Goal: Information Seeking & Learning: Learn about a topic

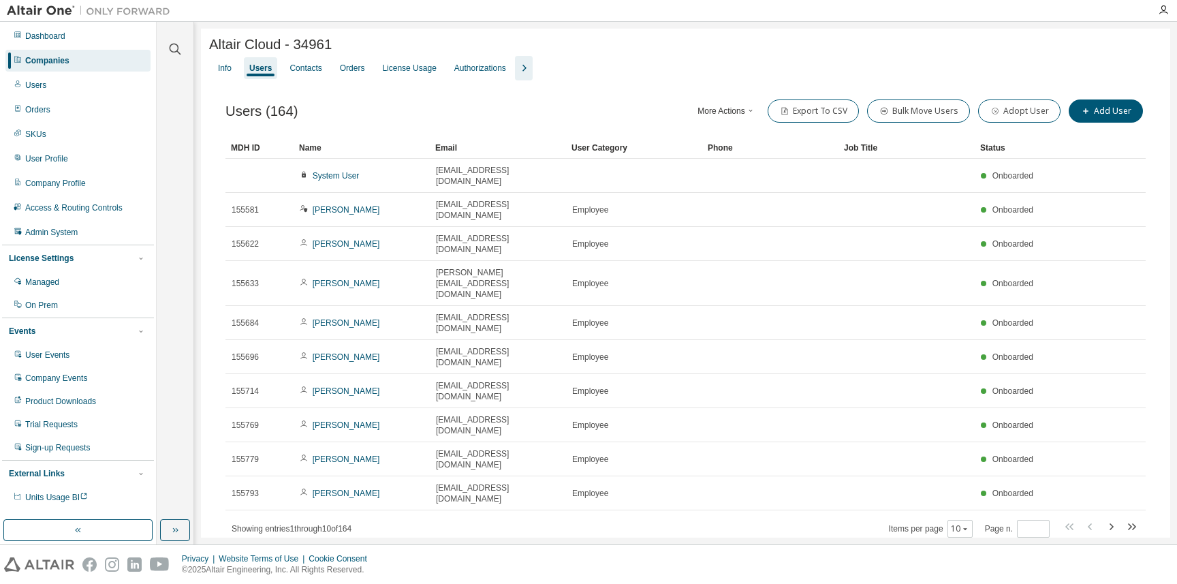
click at [178, 40] on div at bounding box center [175, 41] width 33 height 34
click at [177, 46] on icon "button" at bounding box center [176, 50] width 12 height 12
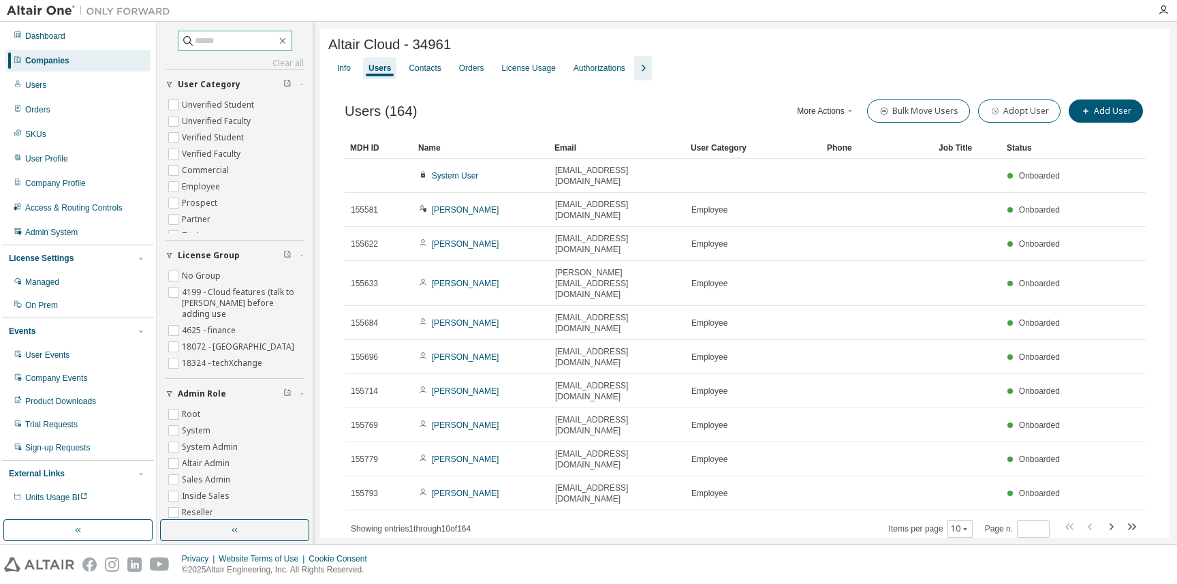
click at [244, 50] on span at bounding box center [235, 41] width 114 height 20
click at [244, 45] on input "text" at bounding box center [236, 41] width 82 height 14
paste input "**********"
type input "**********"
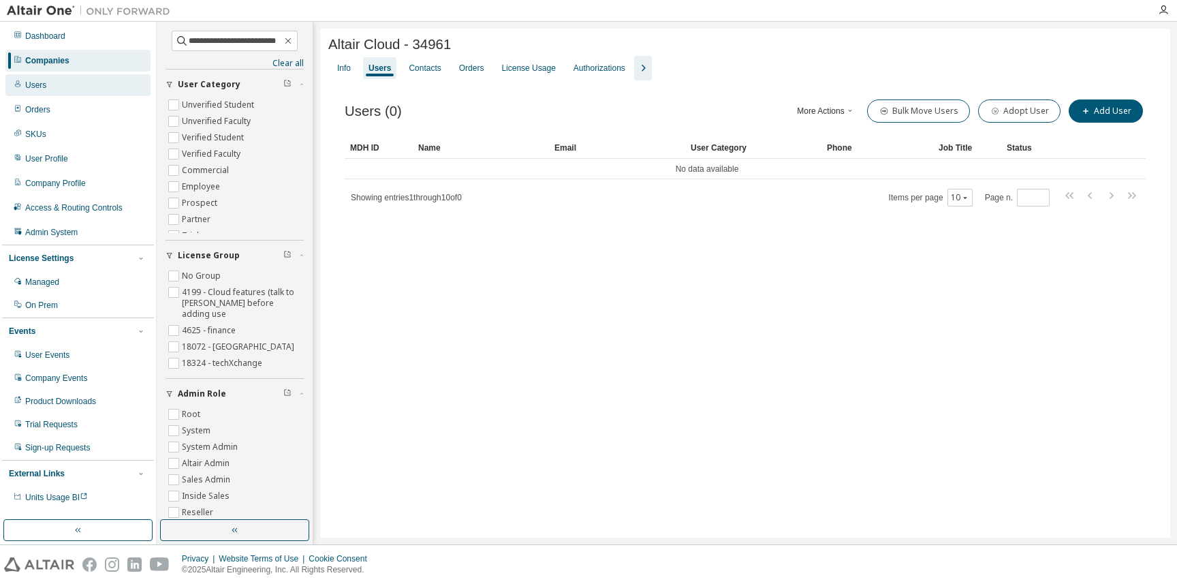
click at [90, 89] on div "Users" at bounding box center [77, 85] width 145 height 22
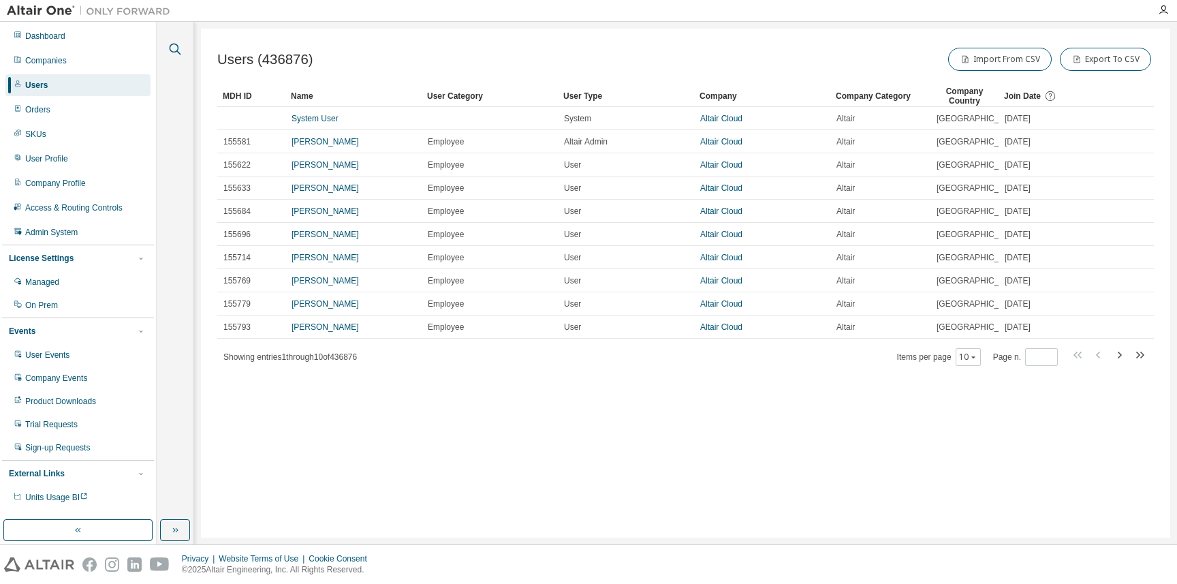
click at [176, 41] on icon "button" at bounding box center [175, 49] width 16 height 16
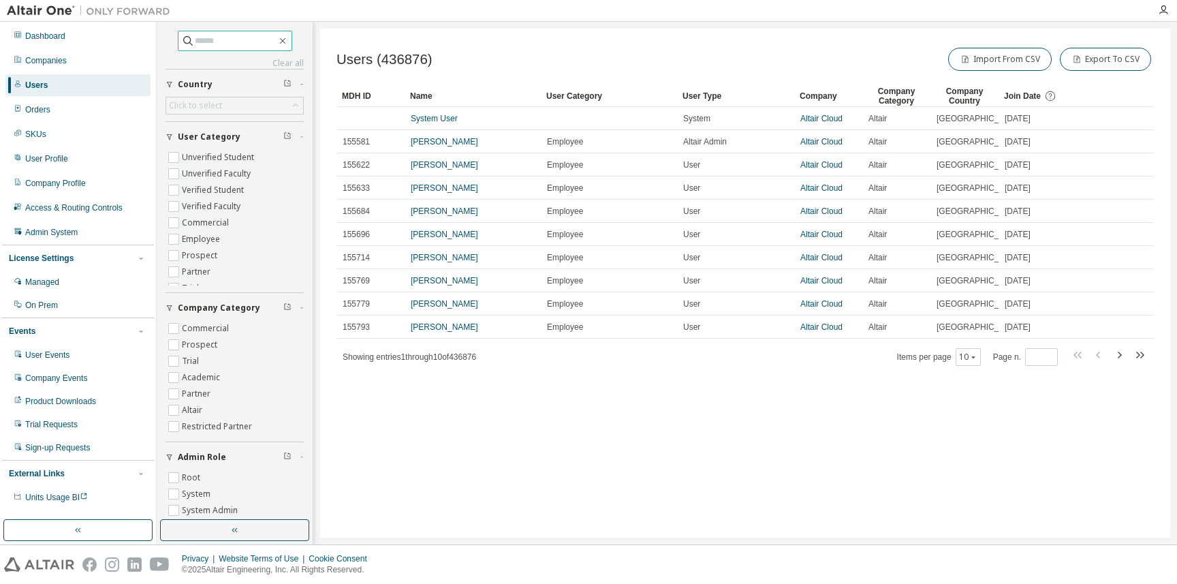
click at [195, 40] on input "text" at bounding box center [236, 41] width 82 height 14
paste input "**********"
type input "**********"
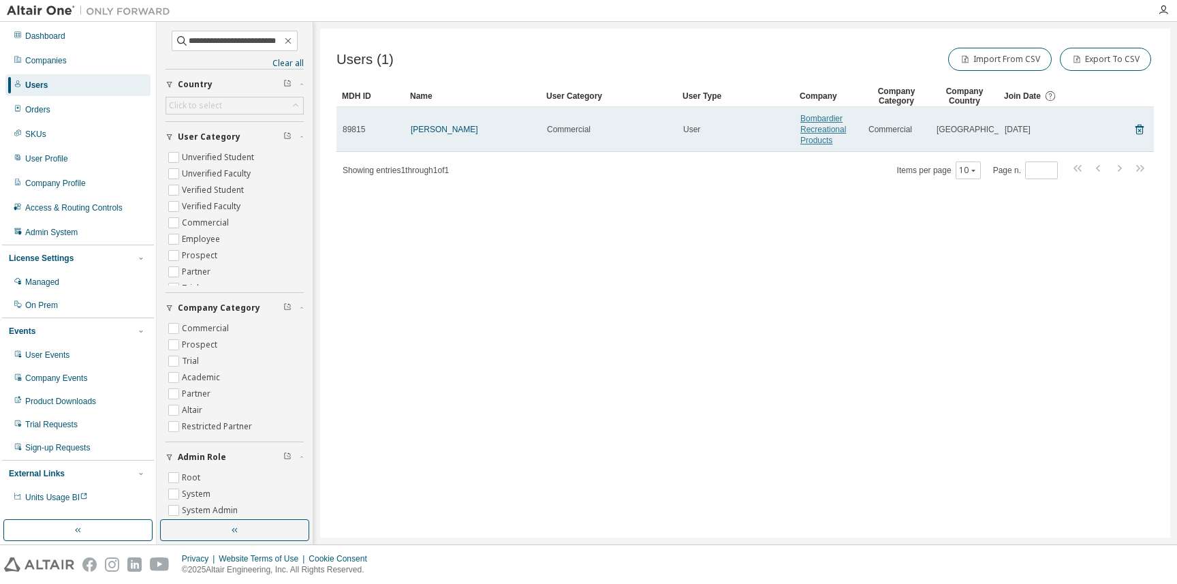
click at [811, 133] on link "Bombardier Recreational Products" at bounding box center [823, 129] width 46 height 31
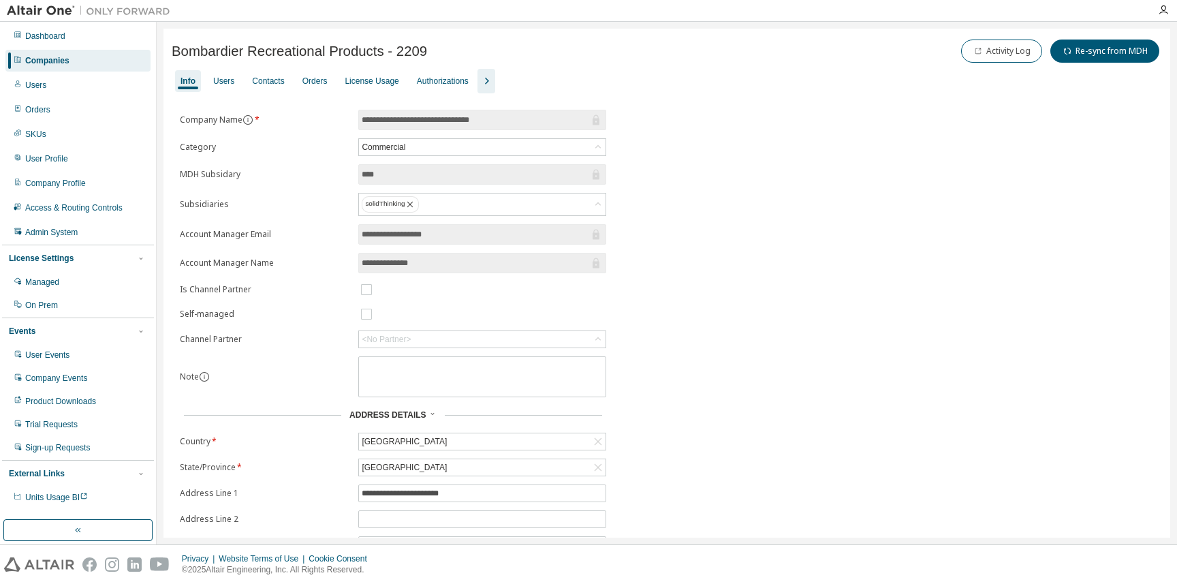
click at [494, 76] on icon "button" at bounding box center [486, 81] width 16 height 16
click at [582, 80] on div "Groups" at bounding box center [573, 81] width 27 height 11
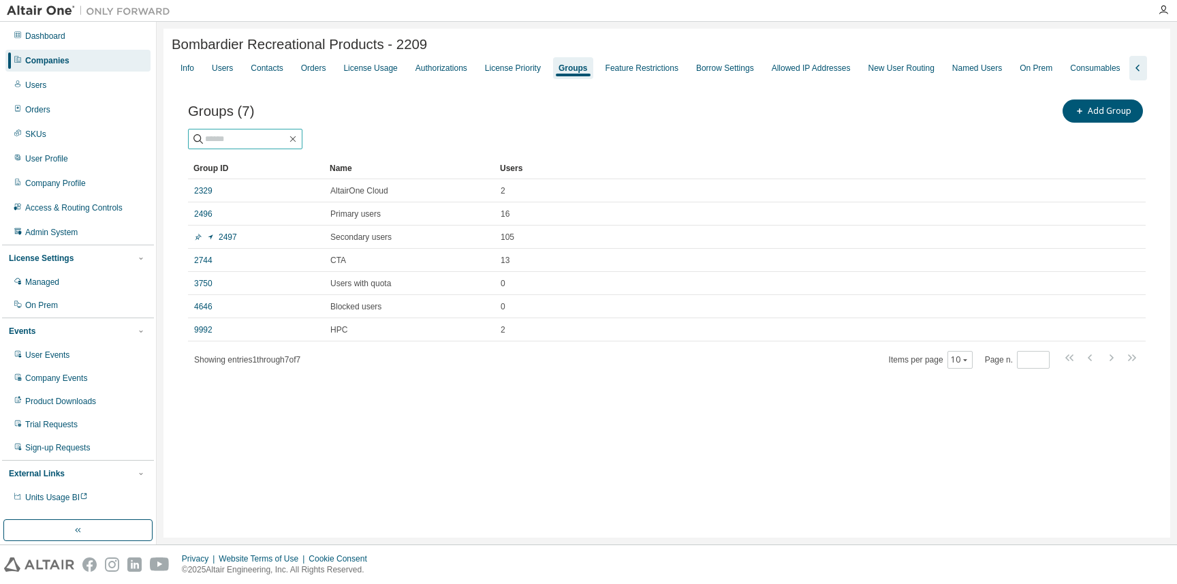
click at [221, 146] on input "text" at bounding box center [246, 139] width 82 height 14
paste input "**********"
type input "**********"
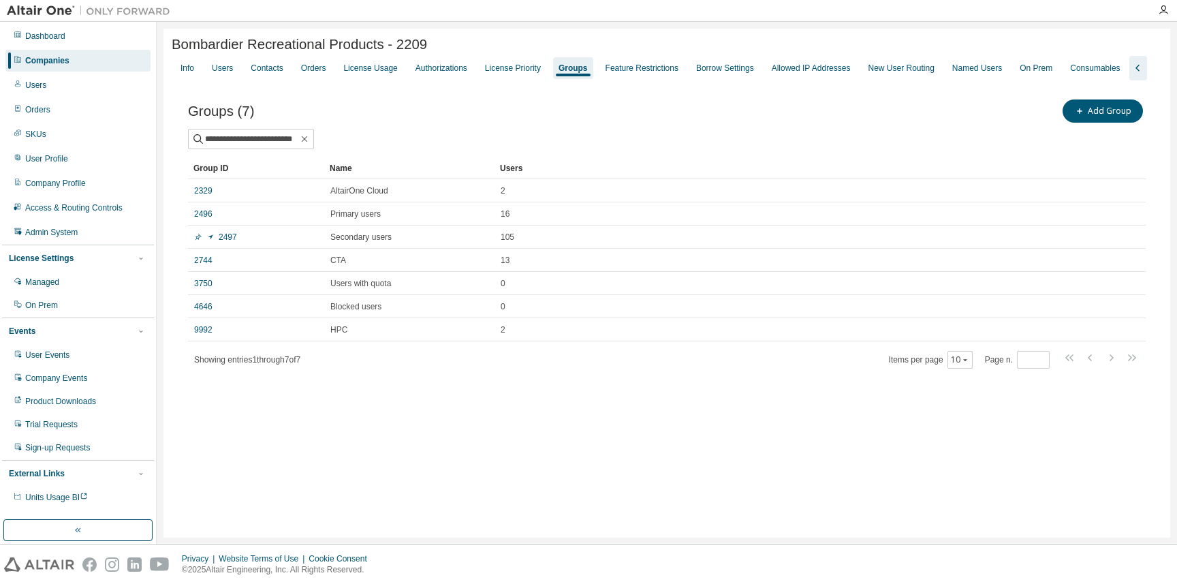
click at [270, 456] on div "**********" at bounding box center [666, 283] width 1007 height 509
drag, startPoint x: 240, startPoint y: 161, endPoint x: 352, endPoint y: 153, distance: 112.7
click at [352, 149] on div "**********" at bounding box center [667, 123] width 958 height 52
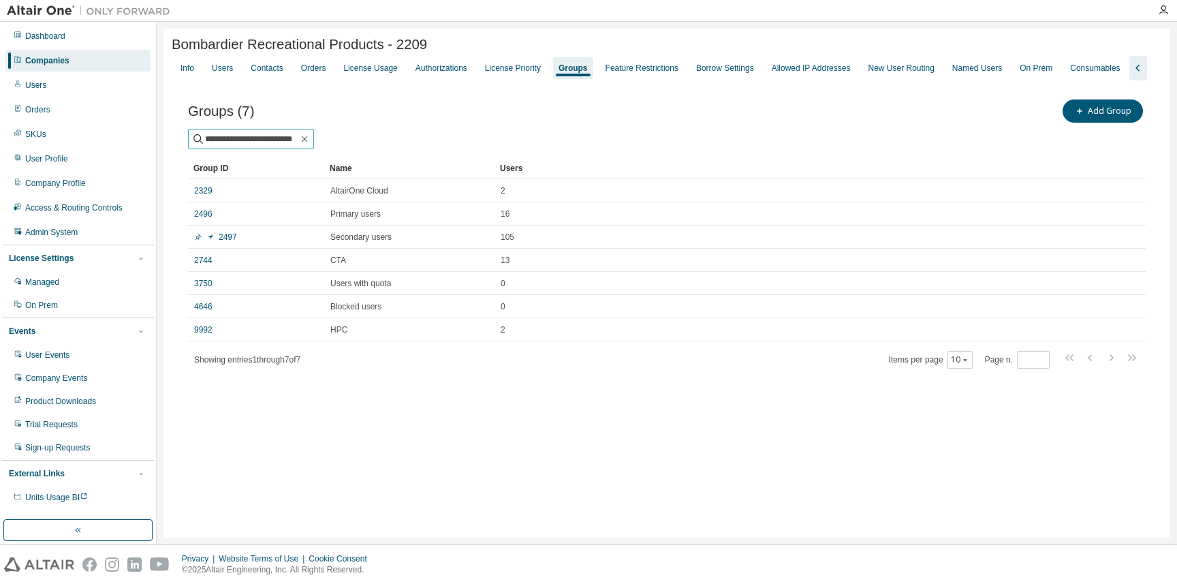
click at [283, 149] on span "**********" at bounding box center [251, 139] width 126 height 20
drag, startPoint x: 277, startPoint y: 158, endPoint x: 339, endPoint y: 165, distance: 63.0
click at [339, 149] on div "**********" at bounding box center [667, 139] width 958 height 20
click at [541, 71] on div "License Priority" at bounding box center [513, 68] width 56 height 11
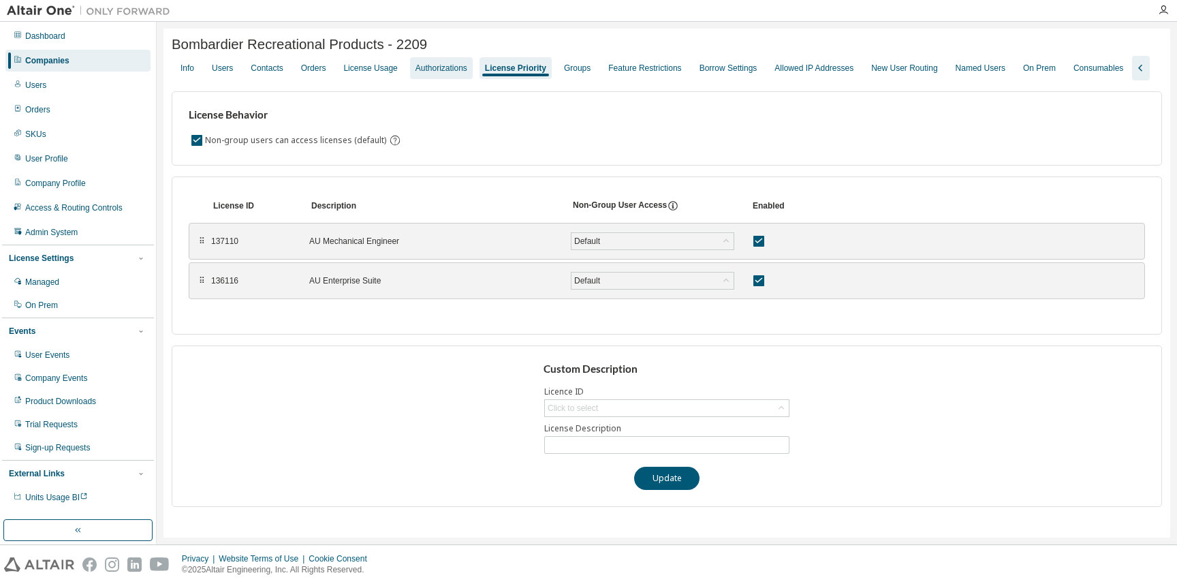
click at [444, 74] on div "Authorizations" at bounding box center [441, 68] width 52 height 11
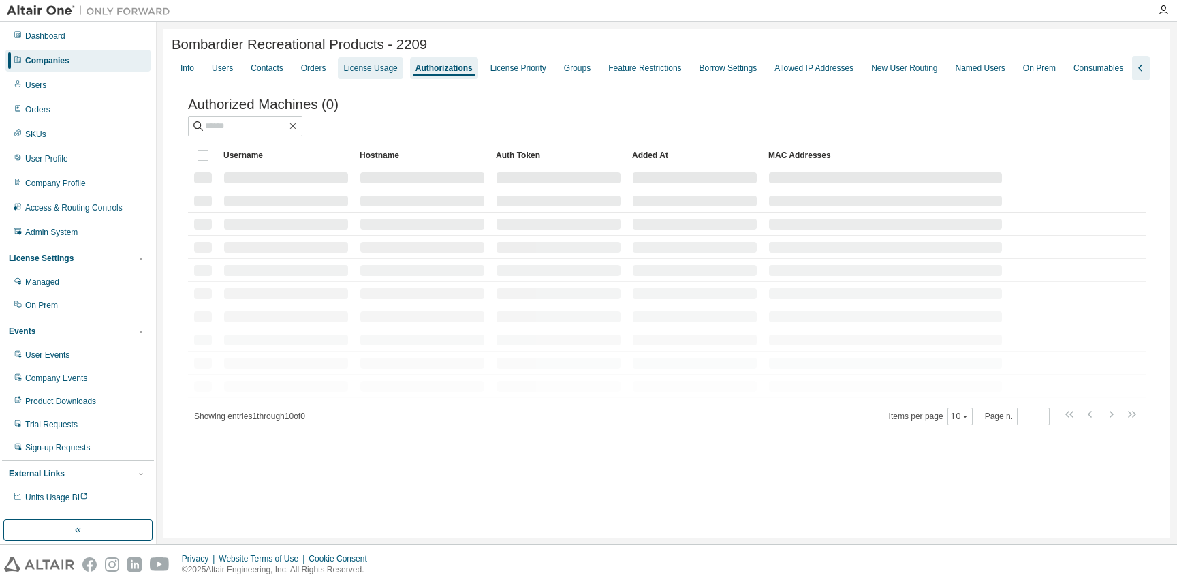
click at [389, 66] on div "License Usage" at bounding box center [370, 68] width 54 height 11
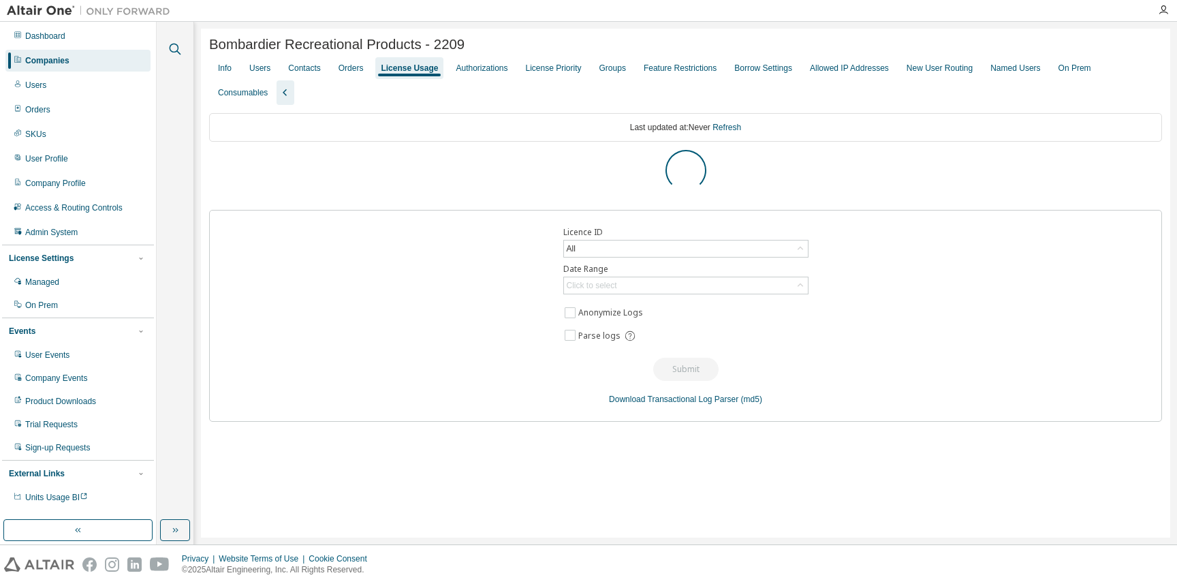
click at [170, 46] on icon "button" at bounding box center [176, 50] width 12 height 12
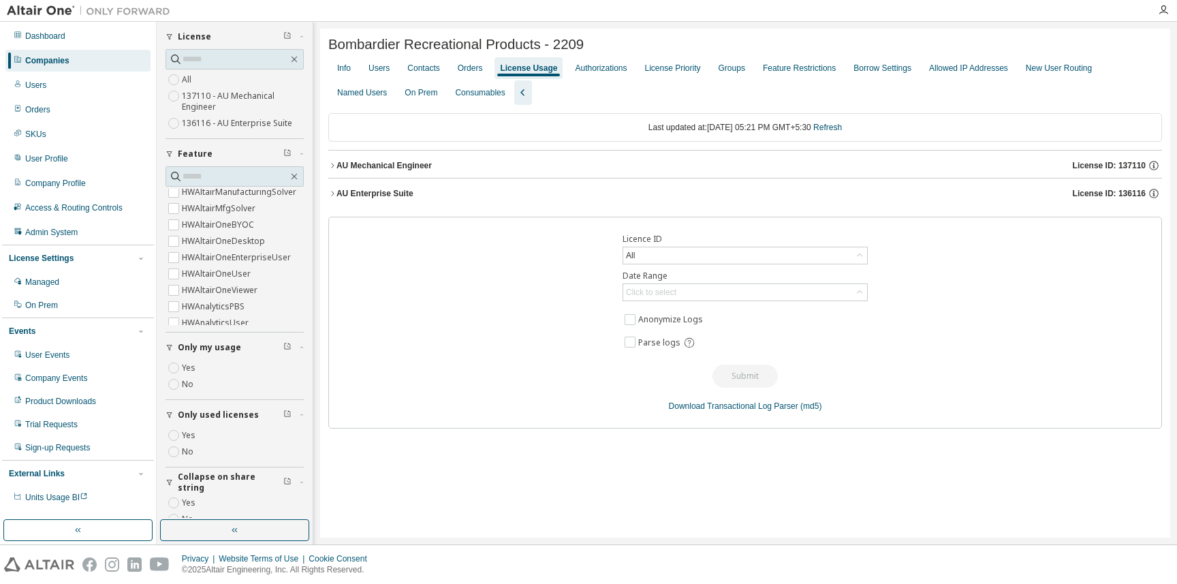
scroll to position [262, 0]
click at [203, 260] on label "HWAltairOneUser" at bounding box center [218, 262] width 72 height 16
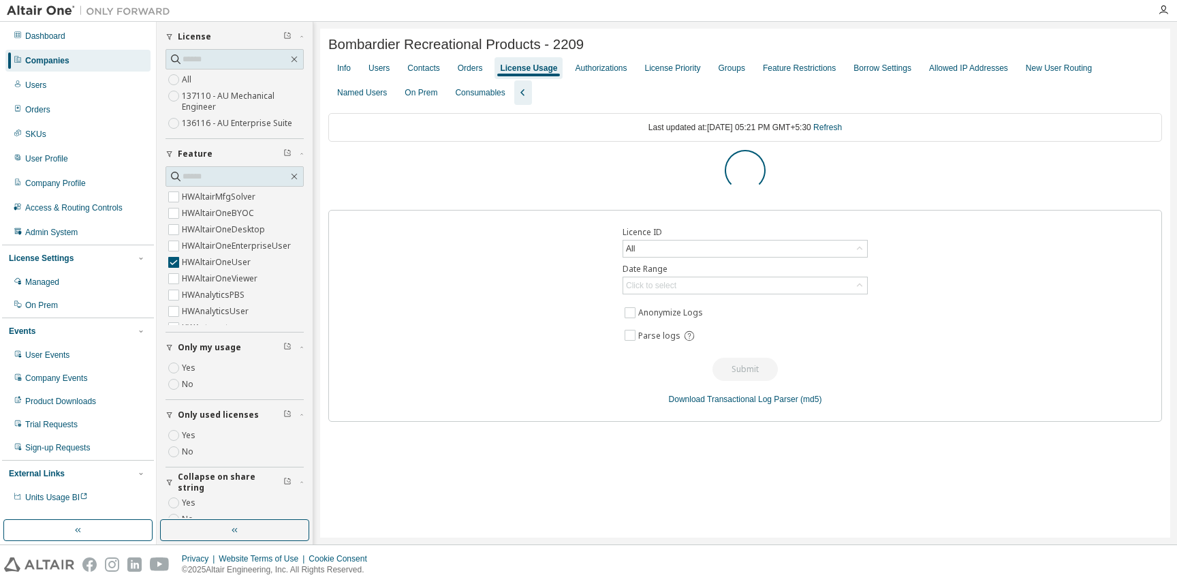
scroll to position [0, 0]
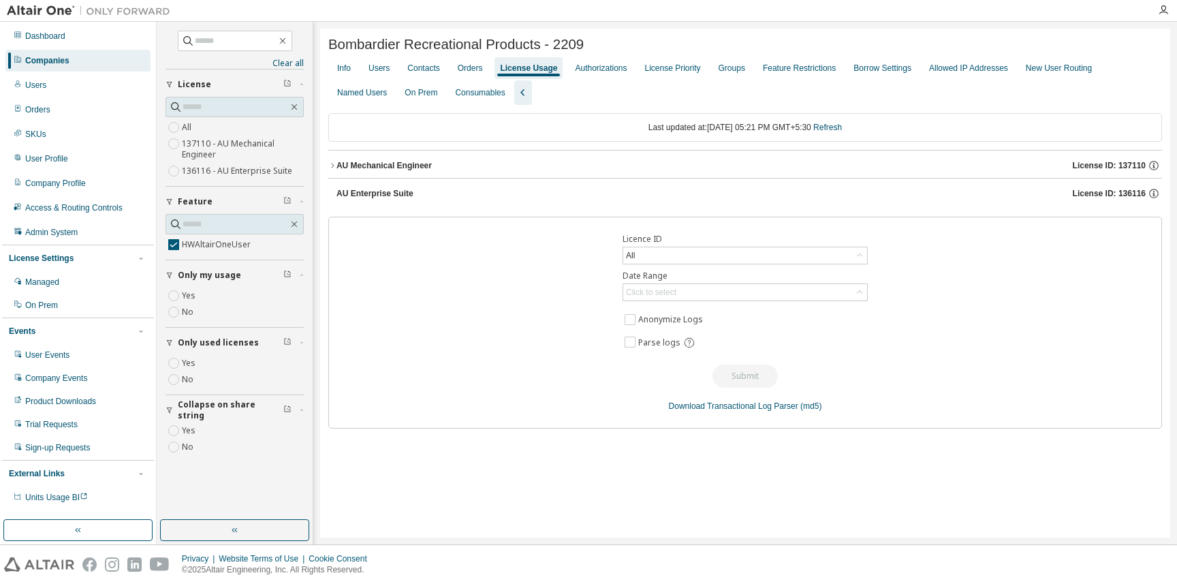
click at [469, 169] on div "AU Mechanical Engineer License ID: 137110" at bounding box center [749, 165] width 826 height 12
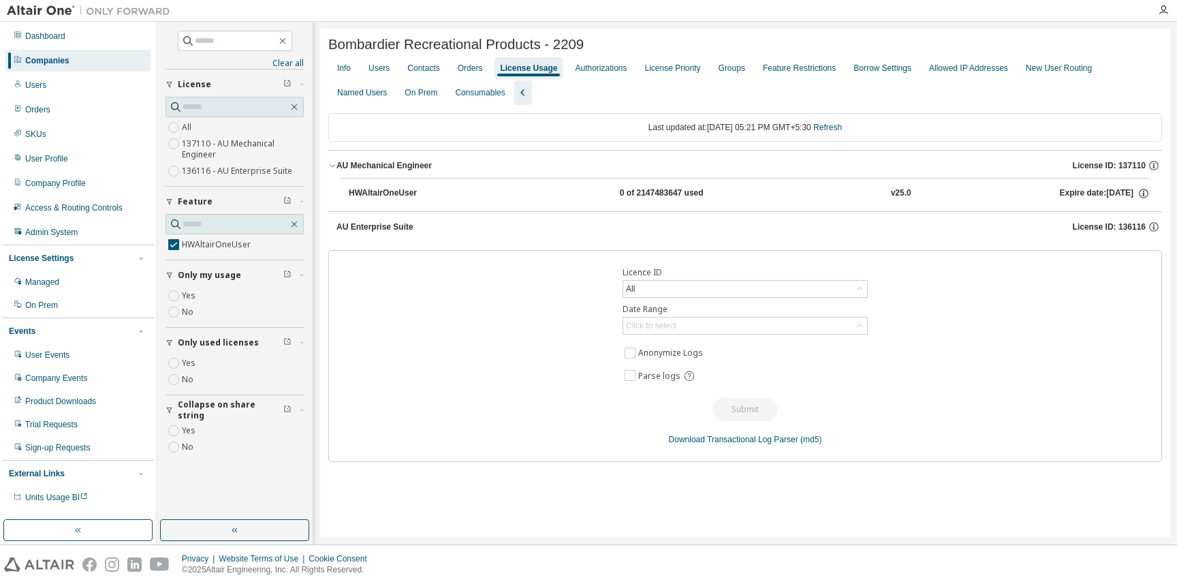
click at [464, 181] on button "HWAltairOneUser 0 of 2147483647 used v25.0 Expire date: [DATE]" at bounding box center [749, 193] width 801 height 30
click at [463, 188] on div "HWAltairOneUser" at bounding box center [410, 193] width 123 height 12
click at [440, 224] on div "AU Enterprise Suite License ID: 136116" at bounding box center [749, 227] width 826 height 12
click at [1146, 195] on icon "button" at bounding box center [1143, 193] width 12 height 12
click at [700, 186] on button "HWAltairOneUser 0 of 2147483647 used v25.0 Expire date: [DATE]" at bounding box center [749, 193] width 801 height 30
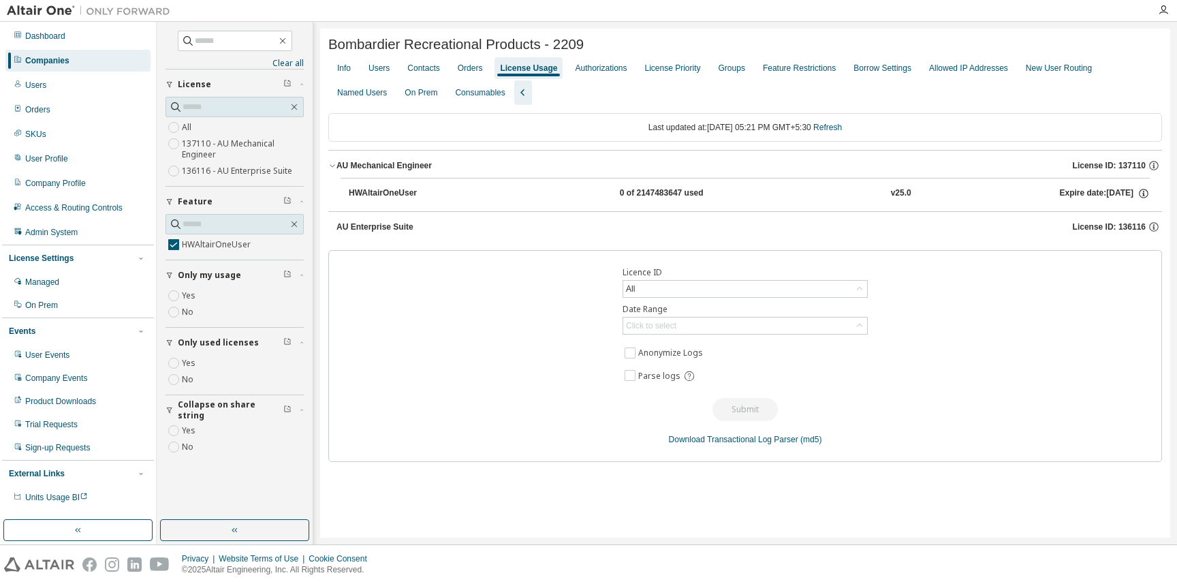
click at [381, 229] on div "AU Enterprise Suite" at bounding box center [374, 226] width 77 height 11
click at [625, 68] on div "Authorizations" at bounding box center [601, 68] width 52 height 11
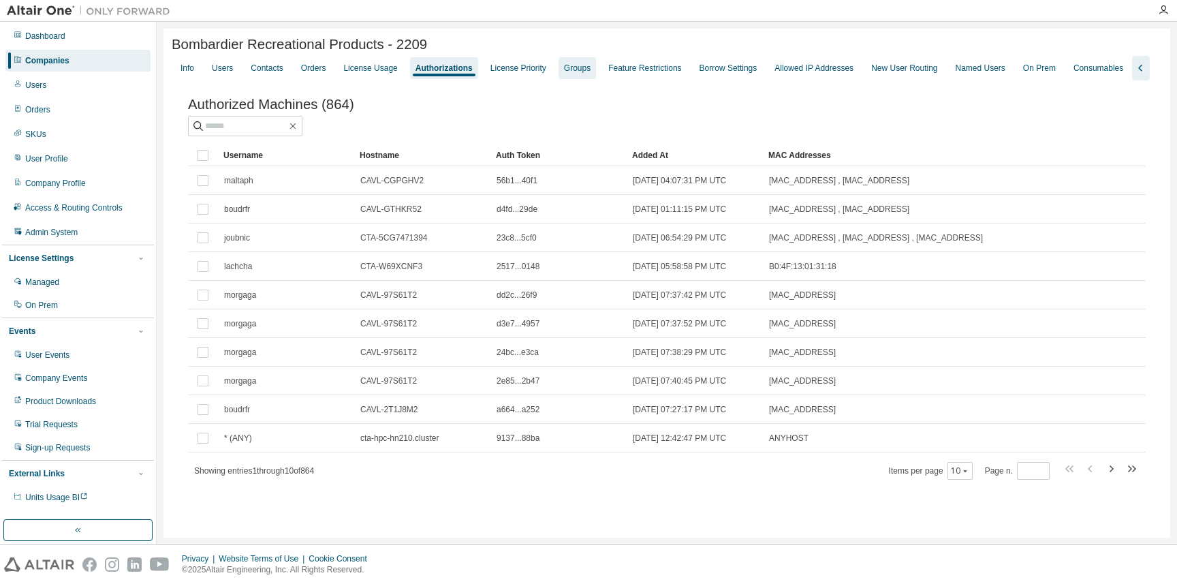
click at [577, 64] on div "Groups" at bounding box center [577, 68] width 37 height 22
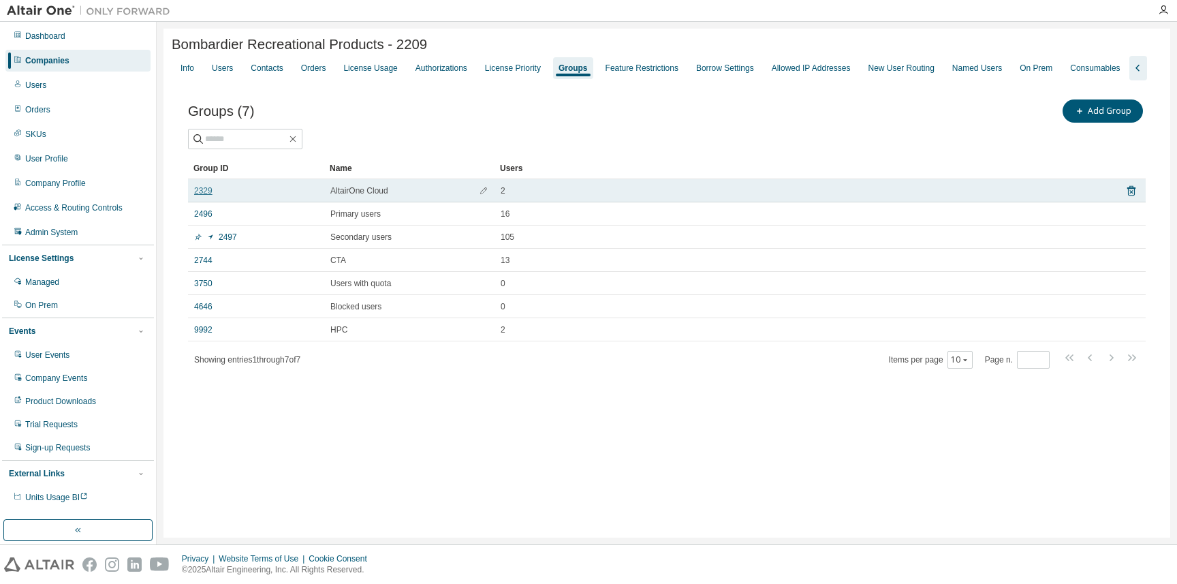
click at [206, 196] on link "2329" at bounding box center [203, 190] width 18 height 11
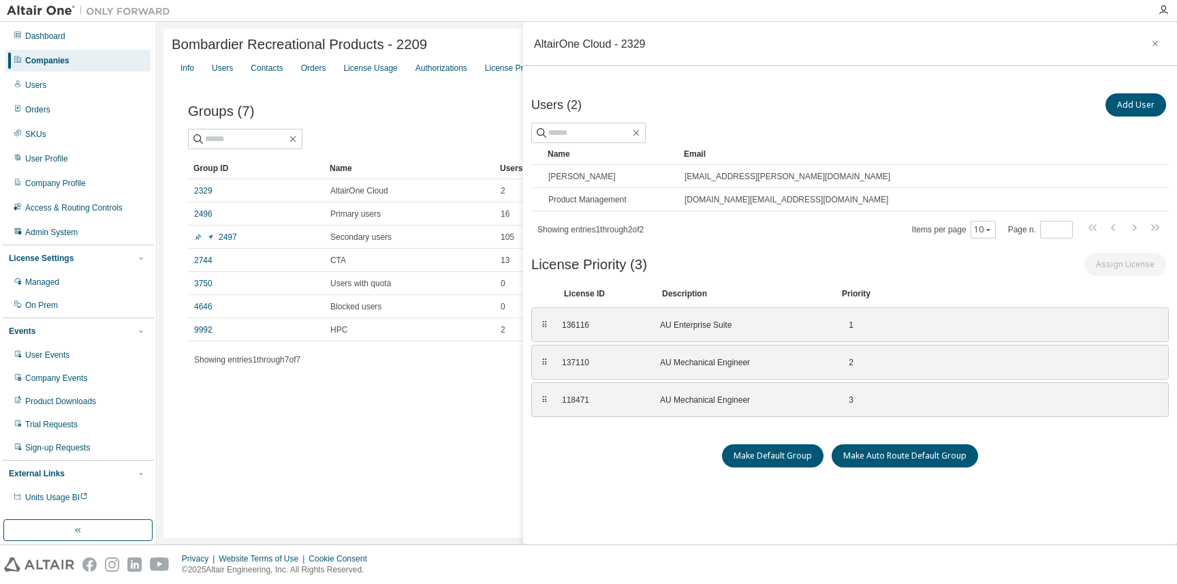
click at [367, 125] on div "Groups (7) Add Group" at bounding box center [667, 111] width 958 height 29
click at [1154, 46] on button "button" at bounding box center [1155, 44] width 22 height 22
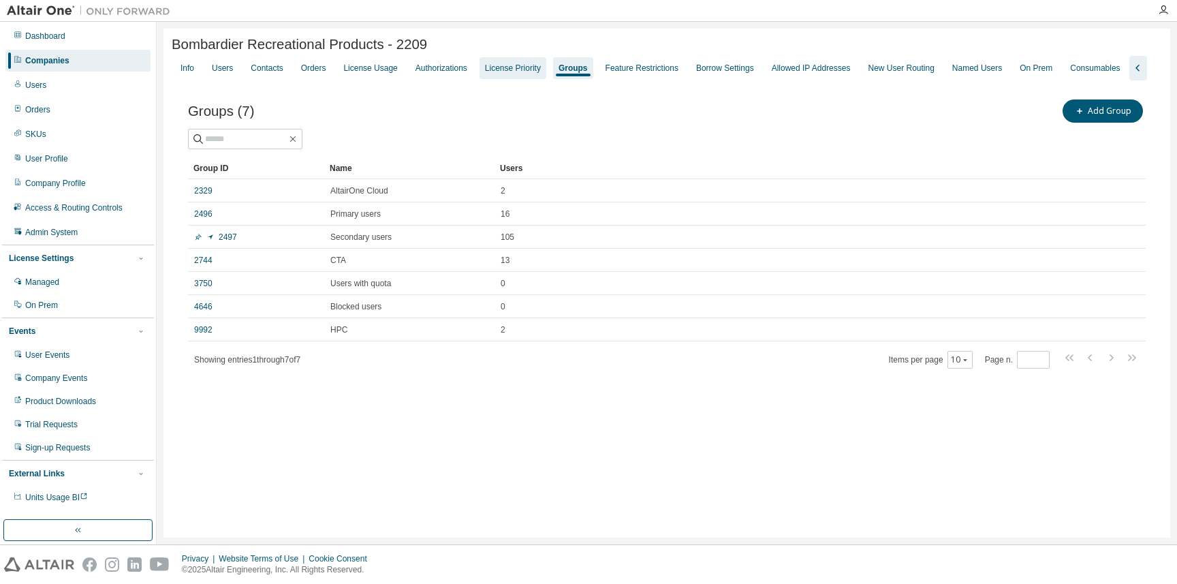
click at [539, 69] on div "License Priority" at bounding box center [513, 68] width 56 height 11
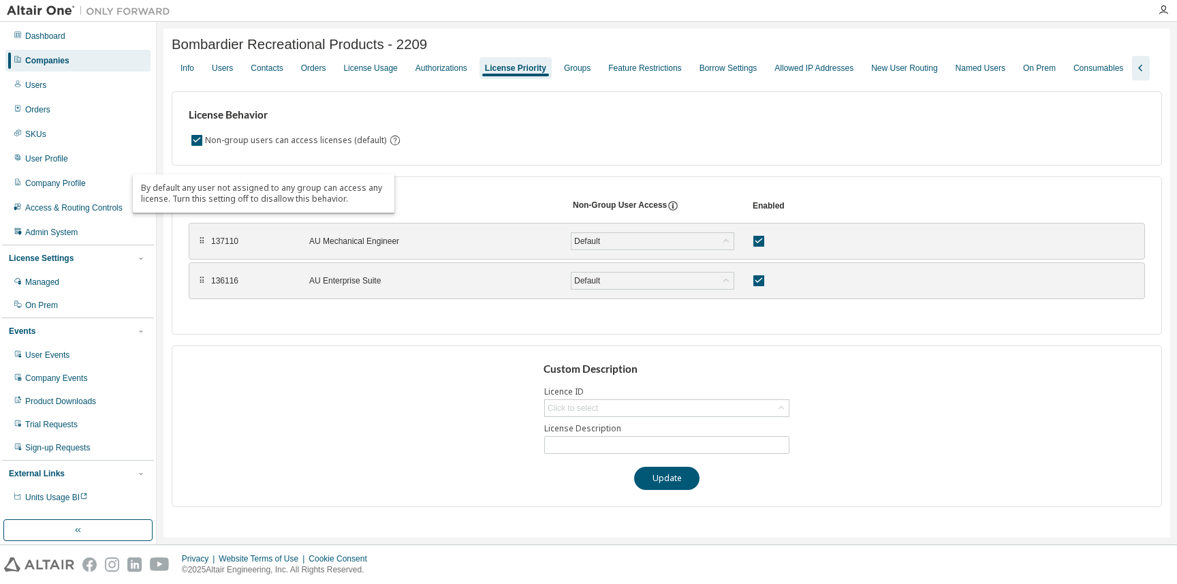
click at [395, 148] on div "Non-group users can access licenses (default)" at bounding box center [667, 140] width 956 height 16
click at [588, 70] on div "Groups" at bounding box center [577, 68] width 27 height 11
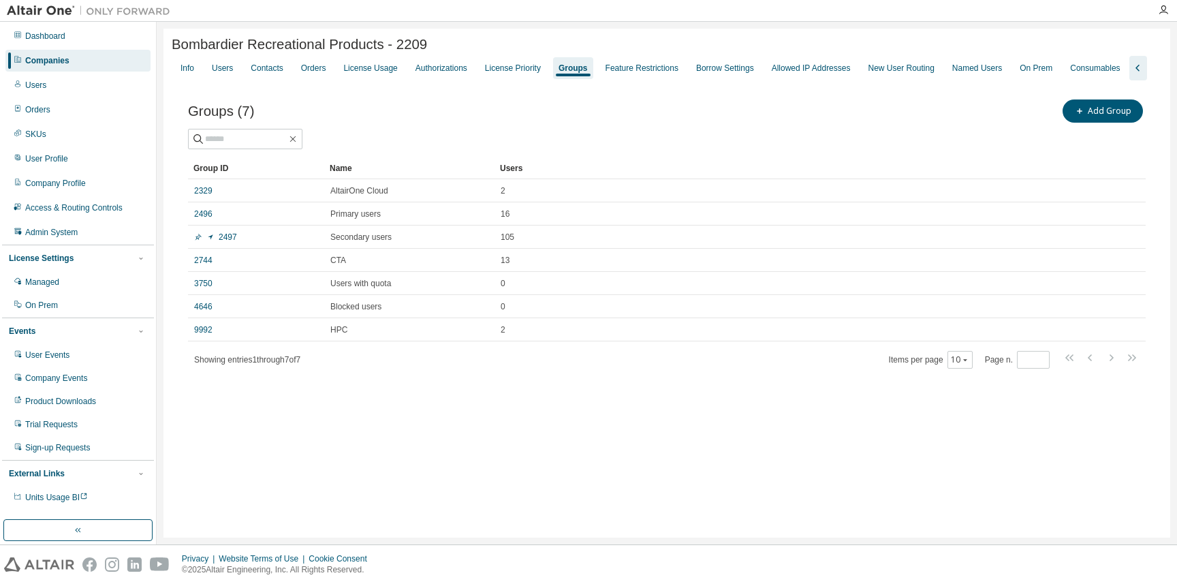
click at [85, 67] on div "Companies" at bounding box center [77, 61] width 145 height 22
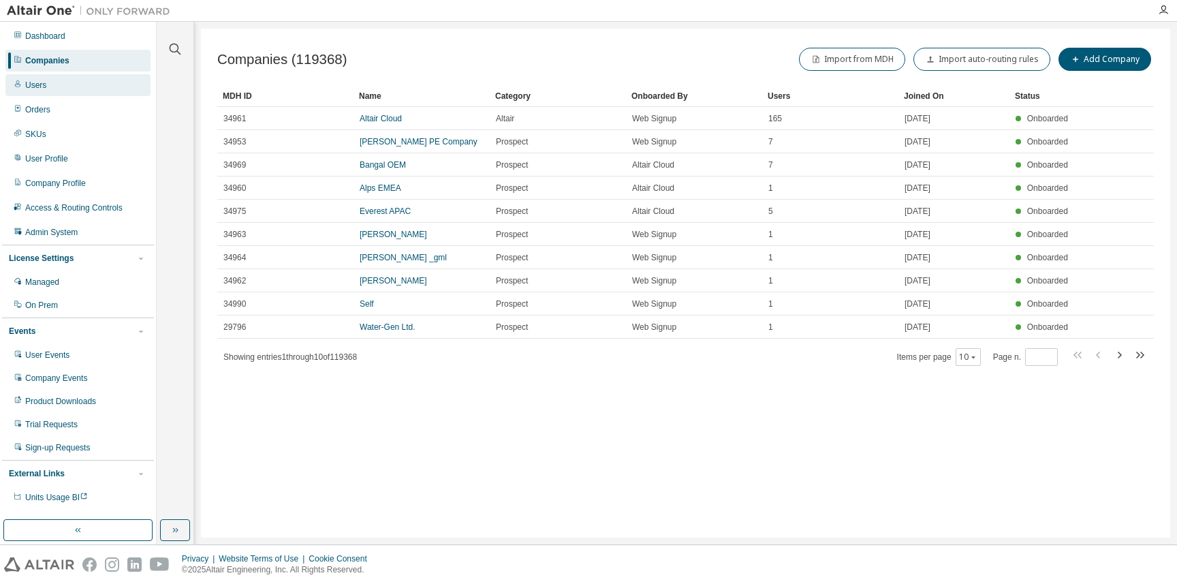
click at [88, 77] on div "Users" at bounding box center [77, 85] width 145 height 22
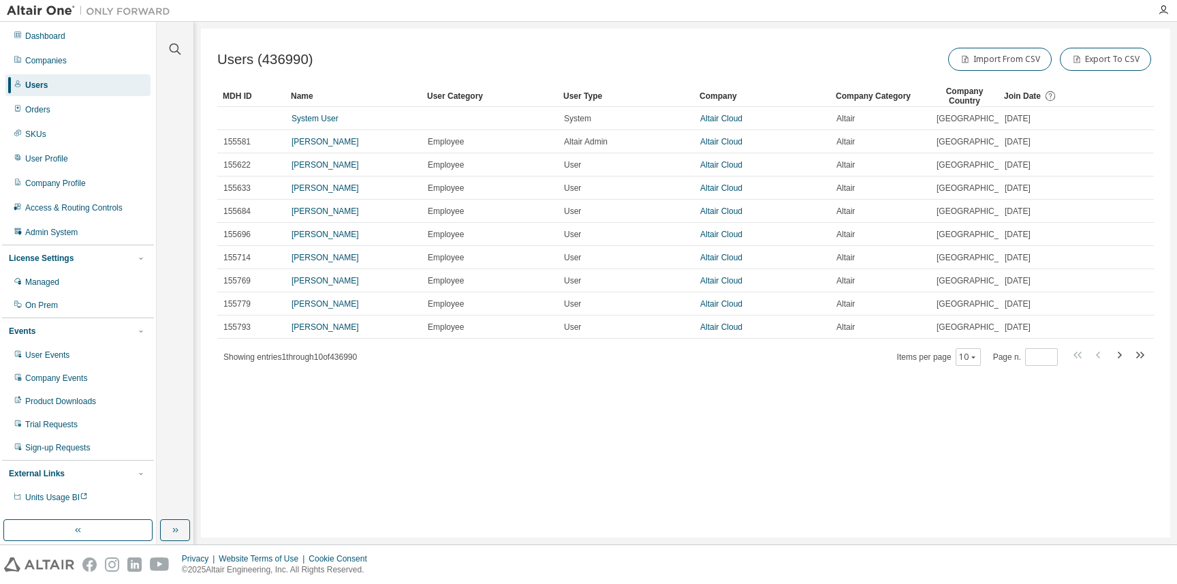
click at [167, 54] on div at bounding box center [175, 41] width 33 height 34
click at [176, 45] on icon "button" at bounding box center [176, 50] width 12 height 12
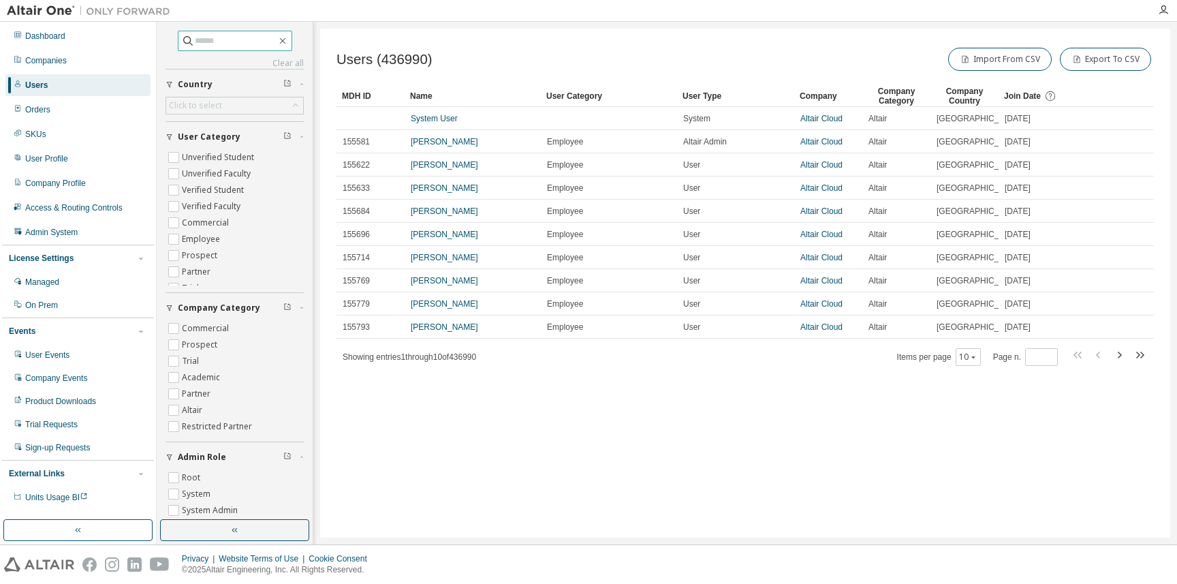
click at [262, 39] on input "text" at bounding box center [236, 41] width 82 height 14
paste input "**********"
type input "**********"
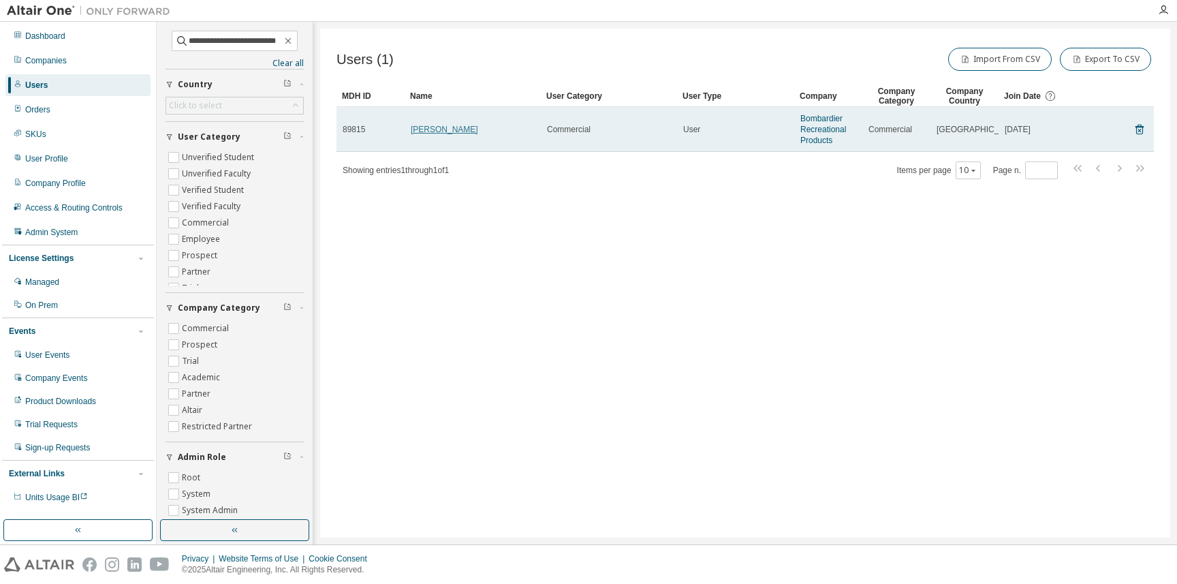
click at [443, 132] on link "[PERSON_NAME]" at bounding box center [444, 130] width 67 height 10
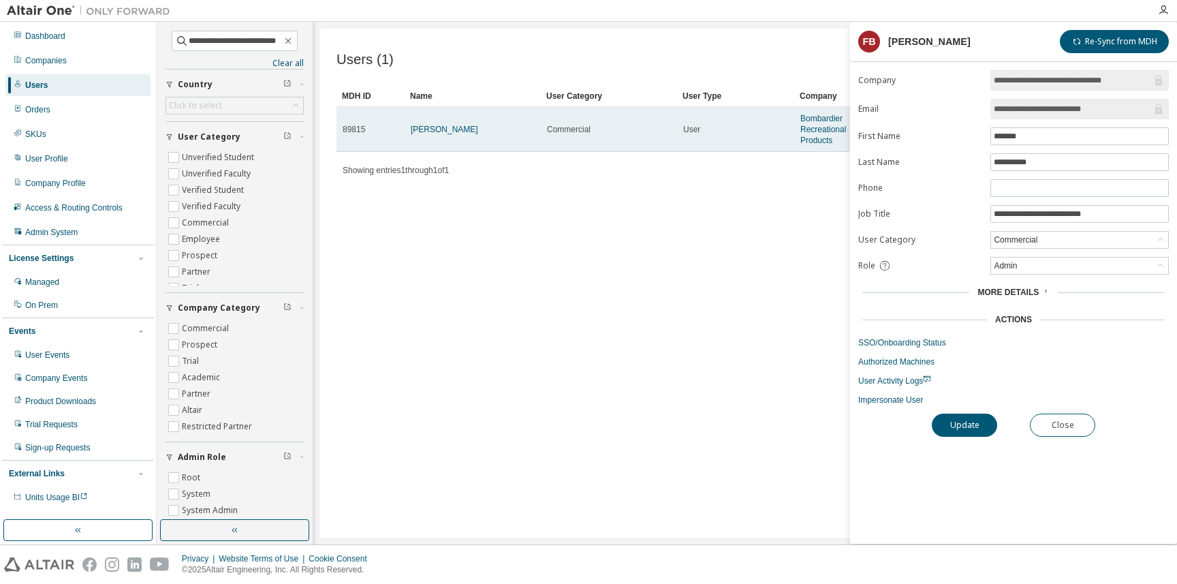
click at [448, 136] on td "[PERSON_NAME]" at bounding box center [473, 129] width 136 height 45
click at [447, 129] on link "[PERSON_NAME]" at bounding box center [444, 130] width 67 height 10
click at [832, 116] on link "Bombardier Recreational Products" at bounding box center [823, 129] width 46 height 31
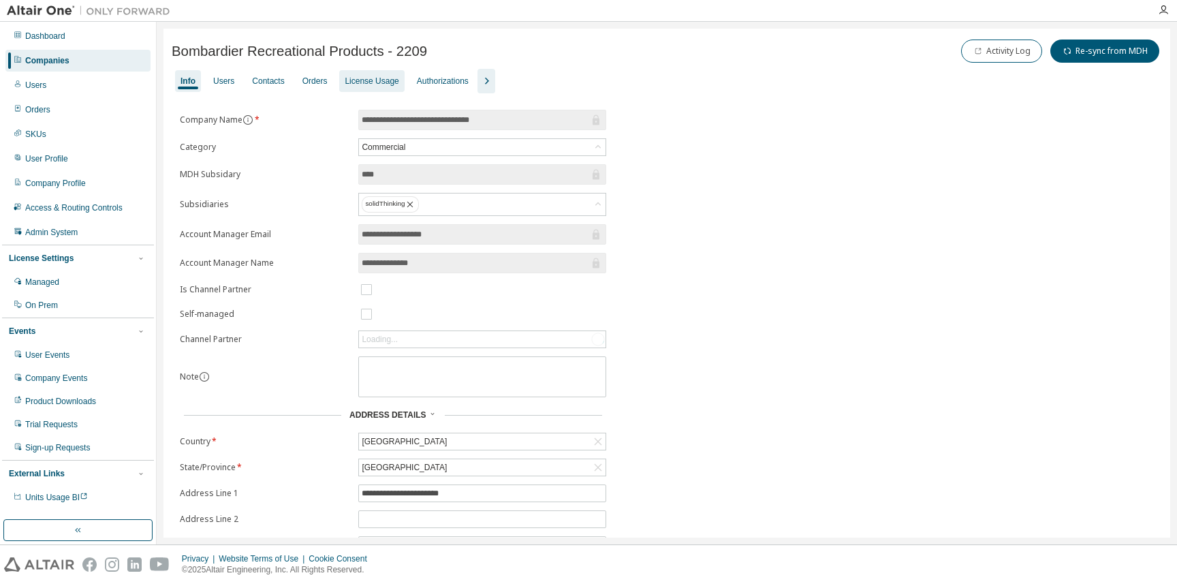
click at [390, 84] on div "License Usage" at bounding box center [372, 81] width 54 height 11
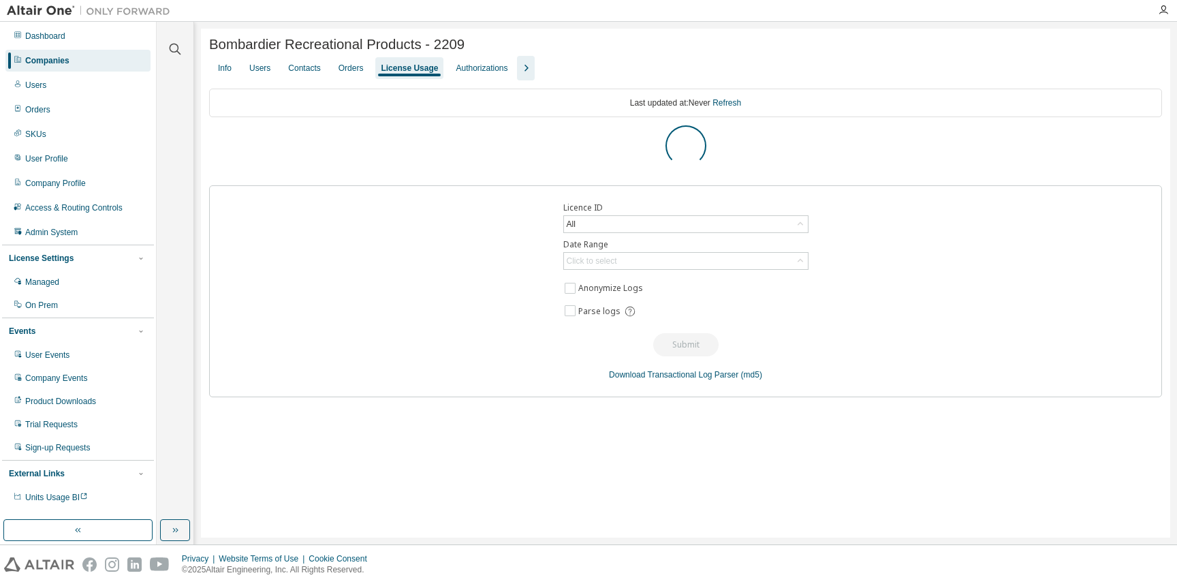
click at [534, 72] on icon "button" at bounding box center [526, 68] width 16 height 16
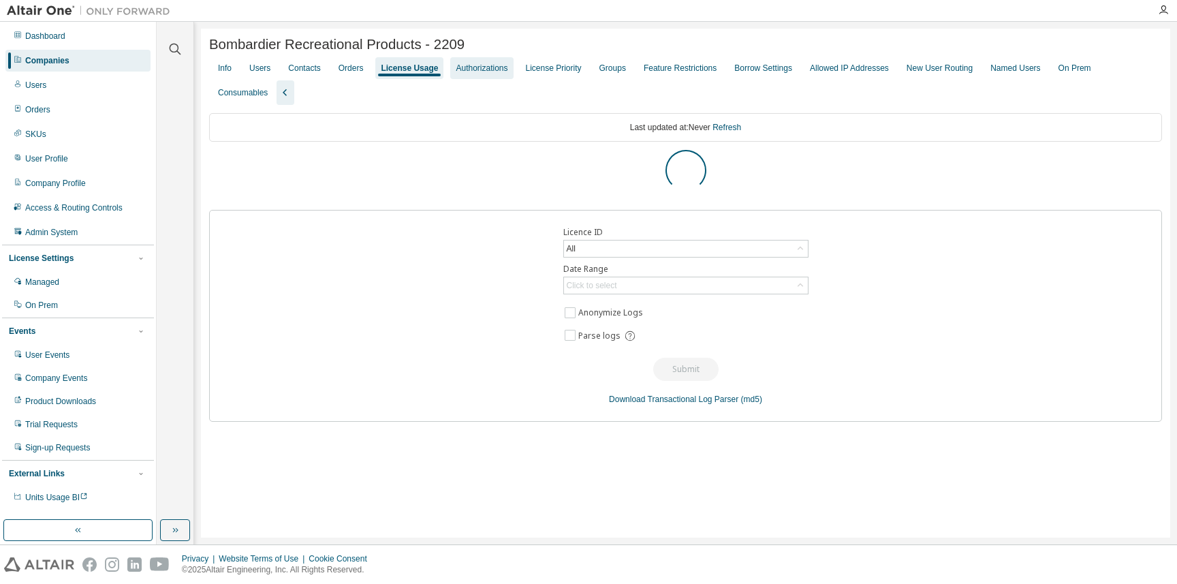
click at [496, 74] on div "Authorizations" at bounding box center [481, 68] width 63 height 22
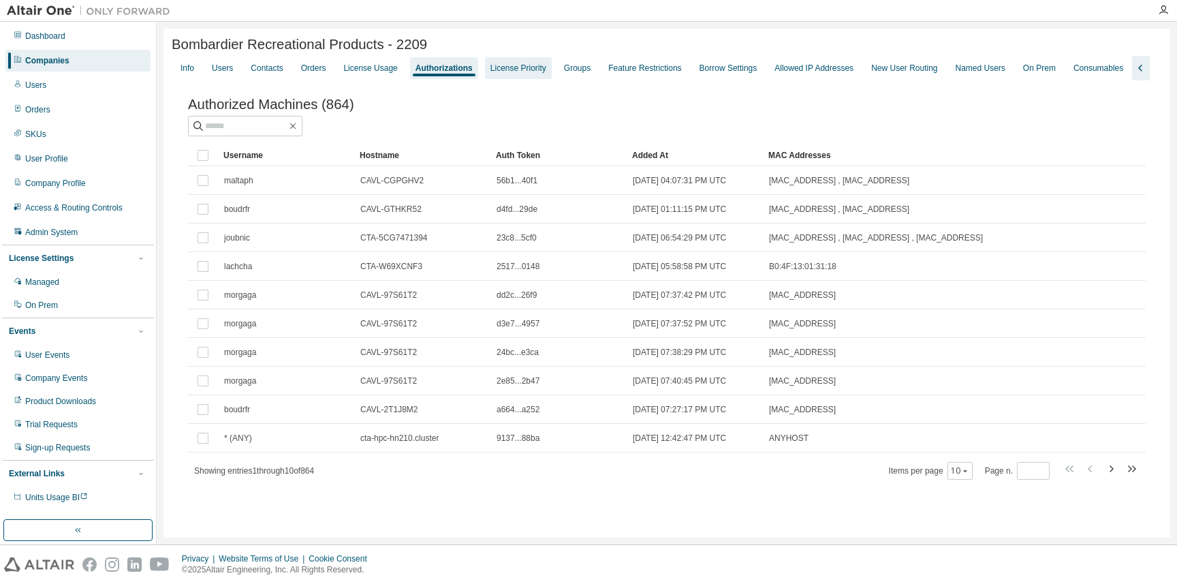
click at [546, 69] on div "License Priority" at bounding box center [518, 68] width 56 height 11
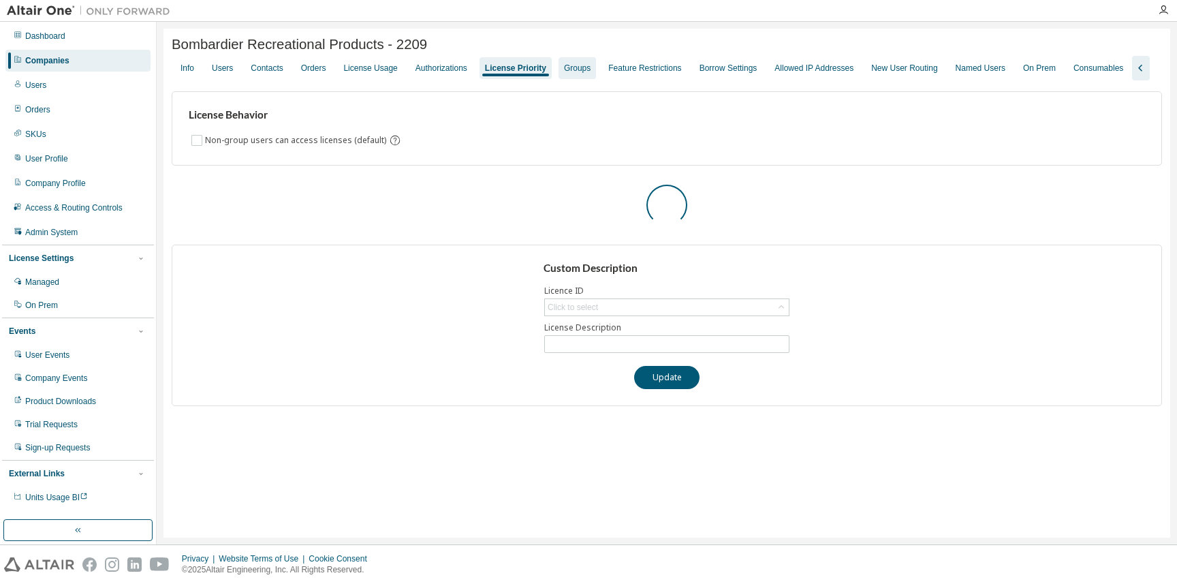
click at [582, 65] on div "Groups" at bounding box center [577, 68] width 27 height 11
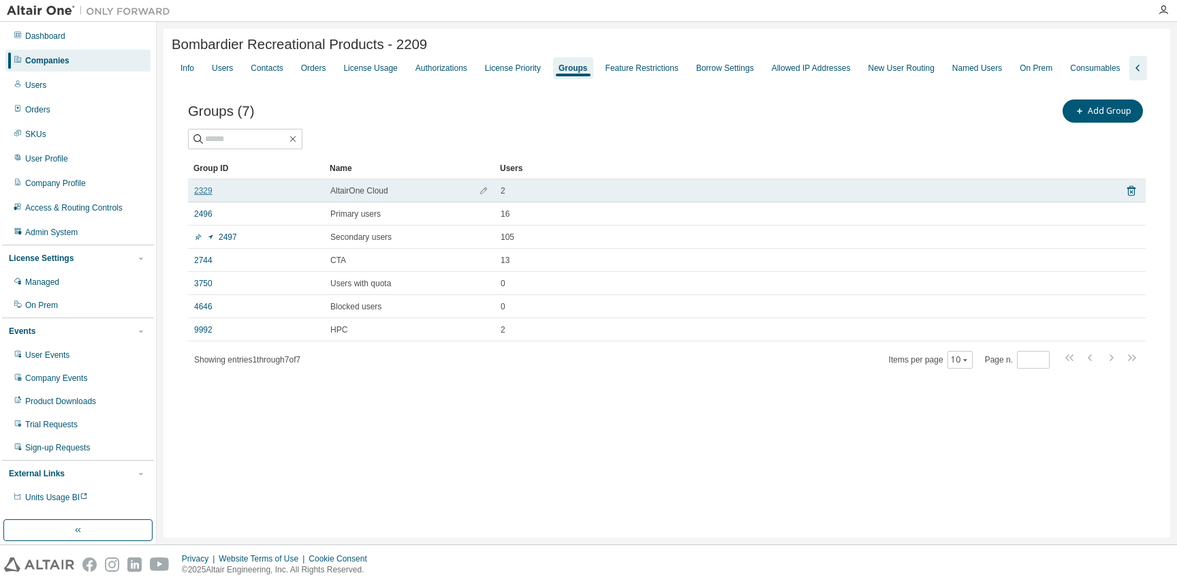
click at [211, 196] on link "2329" at bounding box center [203, 190] width 18 height 11
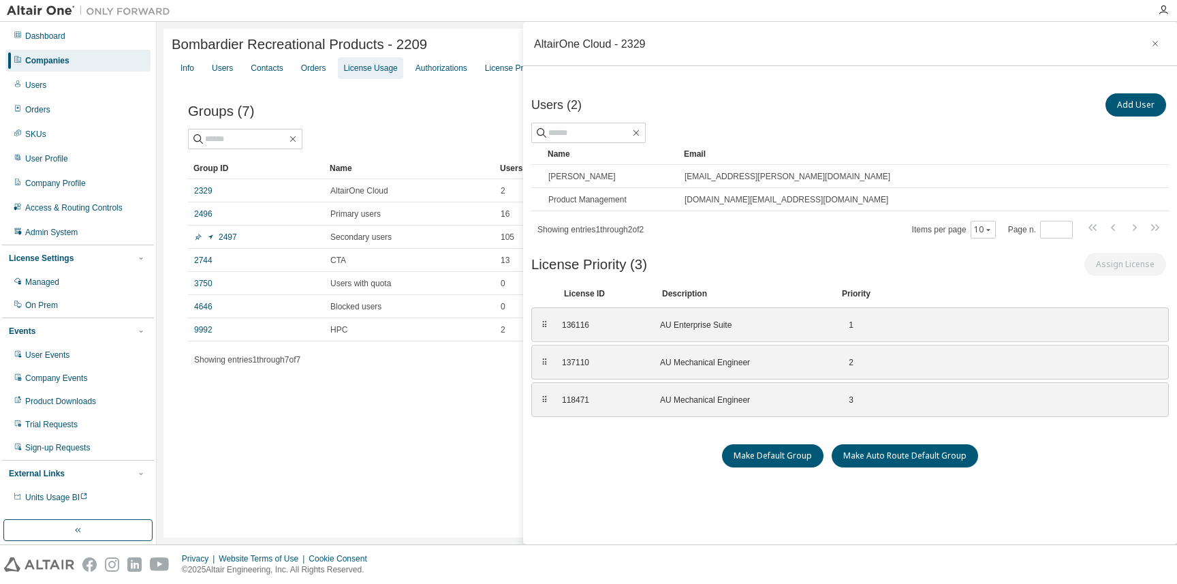
click at [387, 67] on div "License Usage" at bounding box center [370, 68] width 54 height 11
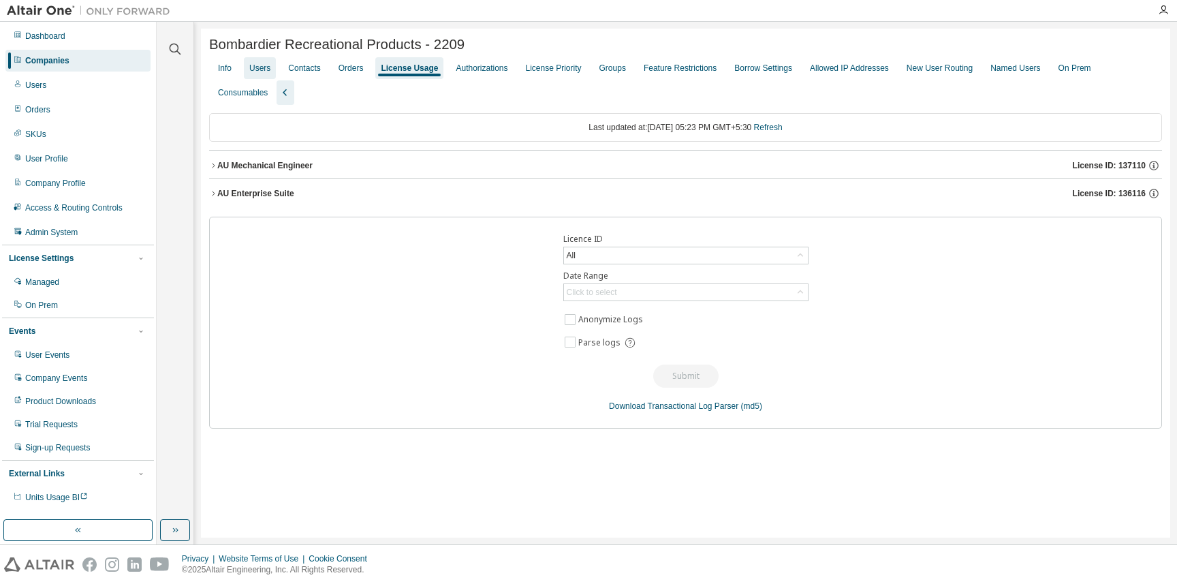
click at [260, 76] on div "Users" at bounding box center [260, 68] width 32 height 22
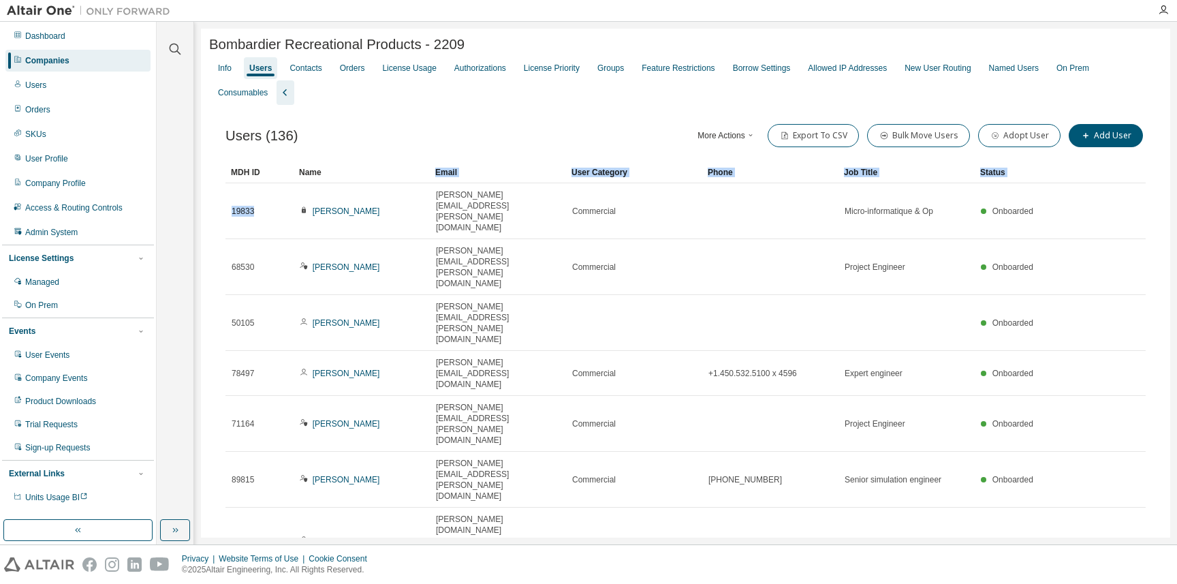
drag, startPoint x: 289, startPoint y: 195, endPoint x: 351, endPoint y: 180, distance: 63.3
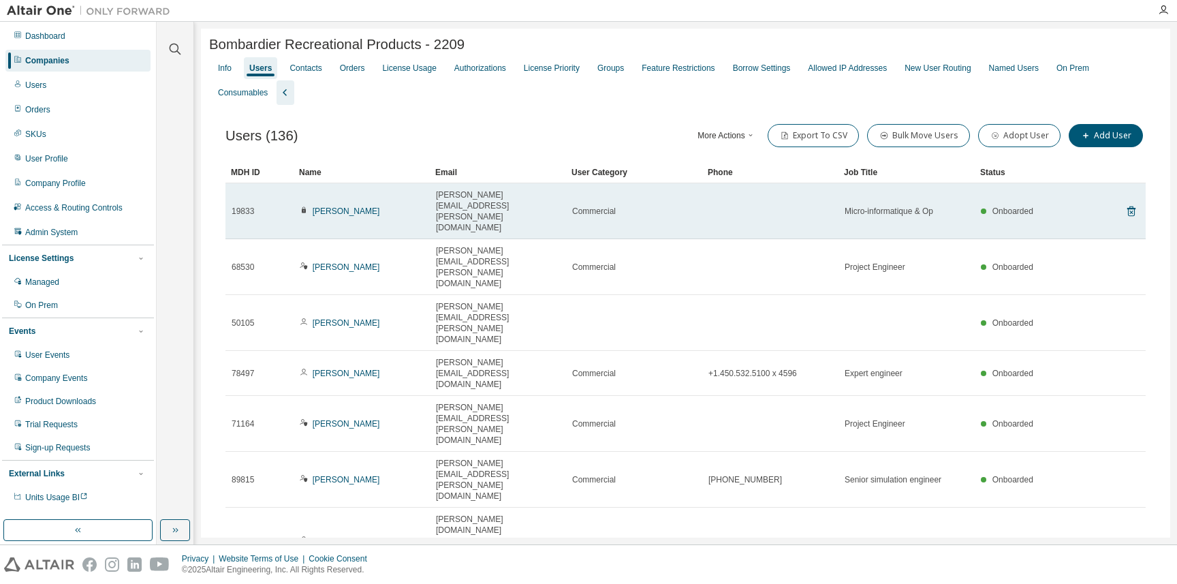
click at [437, 194] on span "[PERSON_NAME][EMAIL_ADDRESS][PERSON_NAME][DOMAIN_NAME]" at bounding box center [498, 211] width 124 height 44
copy td "[PERSON_NAME][EMAIL_ADDRESS][PERSON_NAME][DOMAIN_NAME]"
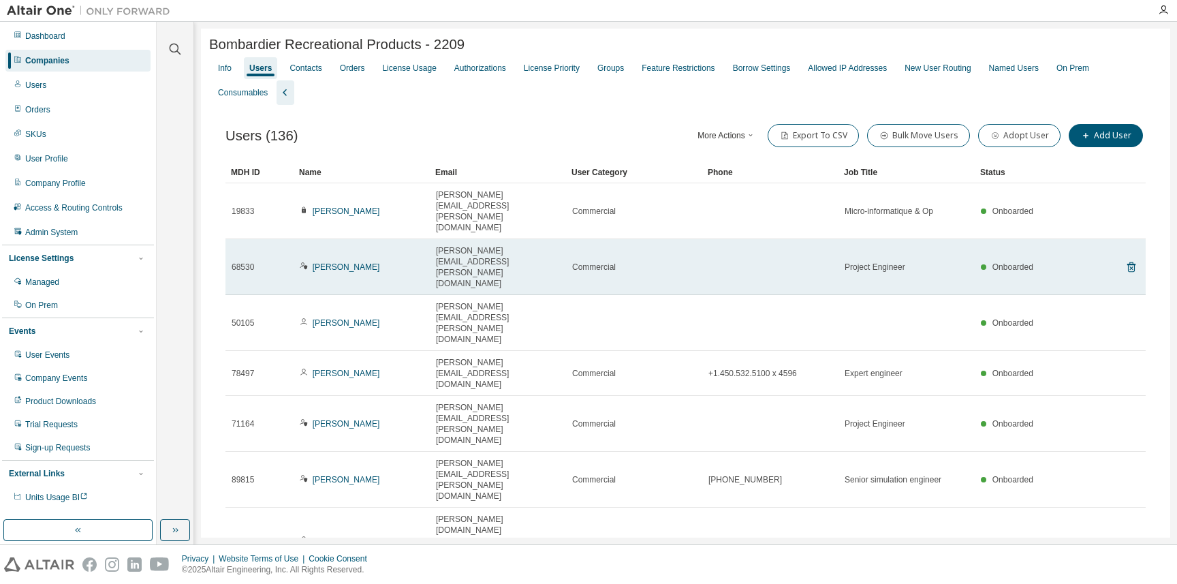
click at [478, 239] on td "[PERSON_NAME][EMAIL_ADDRESS][PERSON_NAME][DOMAIN_NAME]" at bounding box center [498, 267] width 136 height 56
copy td "[PERSON_NAME][EMAIL_ADDRESS][PERSON_NAME][DOMAIN_NAME]"
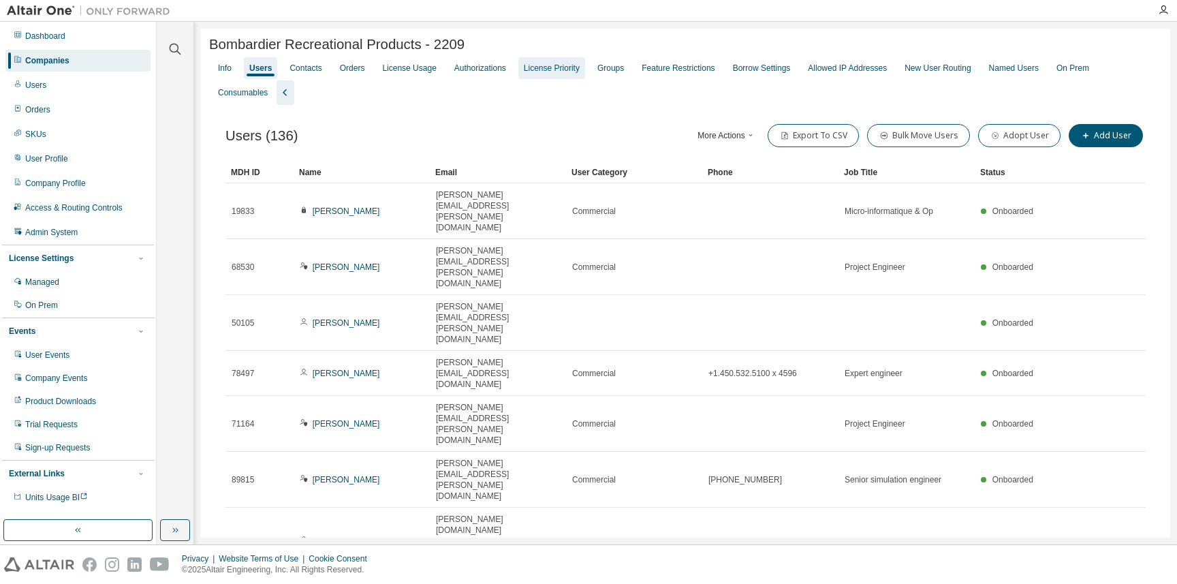
click at [553, 74] on div "License Priority" at bounding box center [552, 68] width 56 height 11
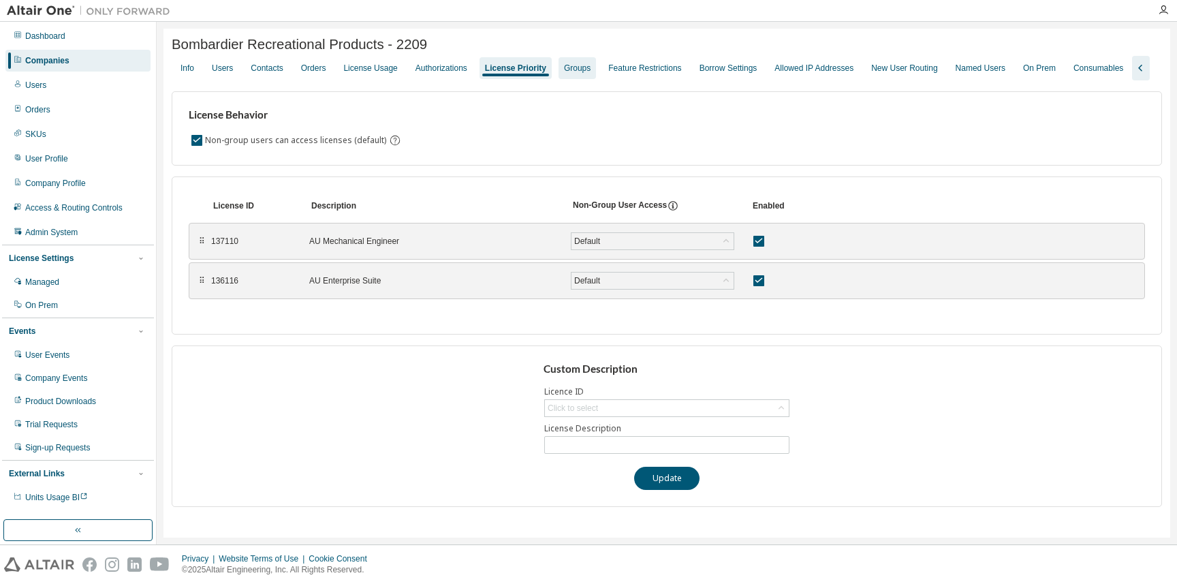
click at [591, 72] on div "Groups" at bounding box center [577, 68] width 27 height 11
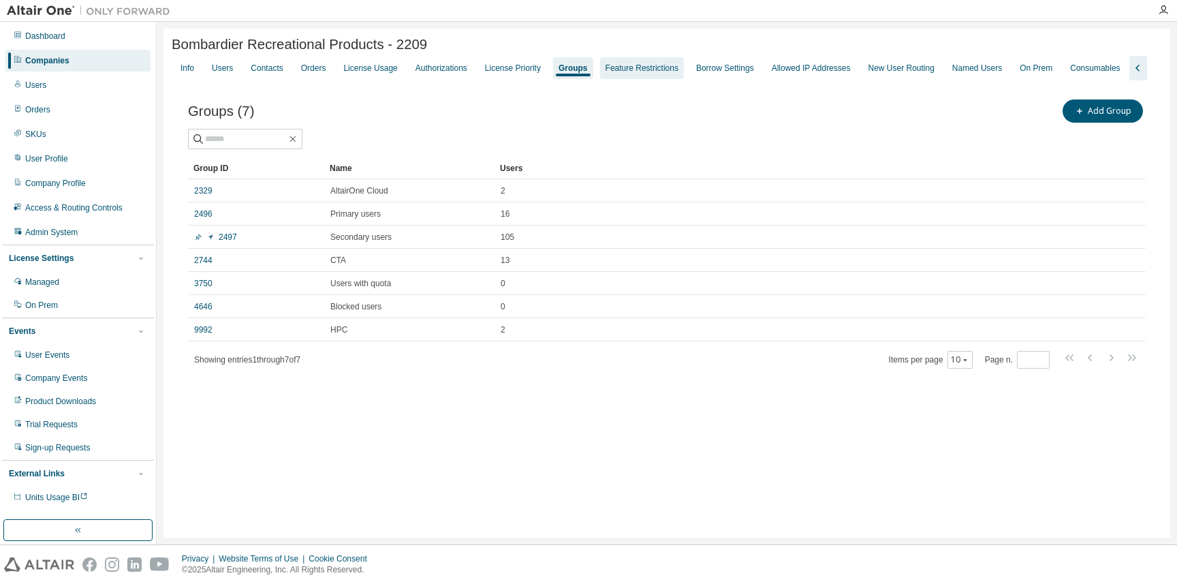
click at [648, 69] on div "Feature Restrictions" at bounding box center [642, 68] width 73 height 11
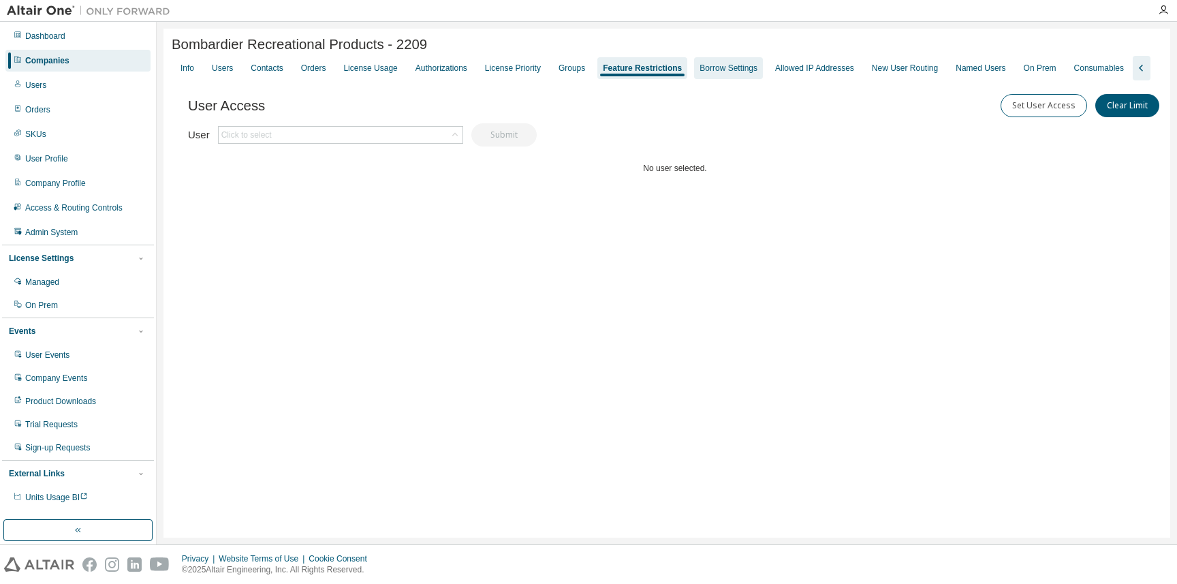
click at [751, 66] on div "Borrow Settings" at bounding box center [729, 68] width 58 height 11
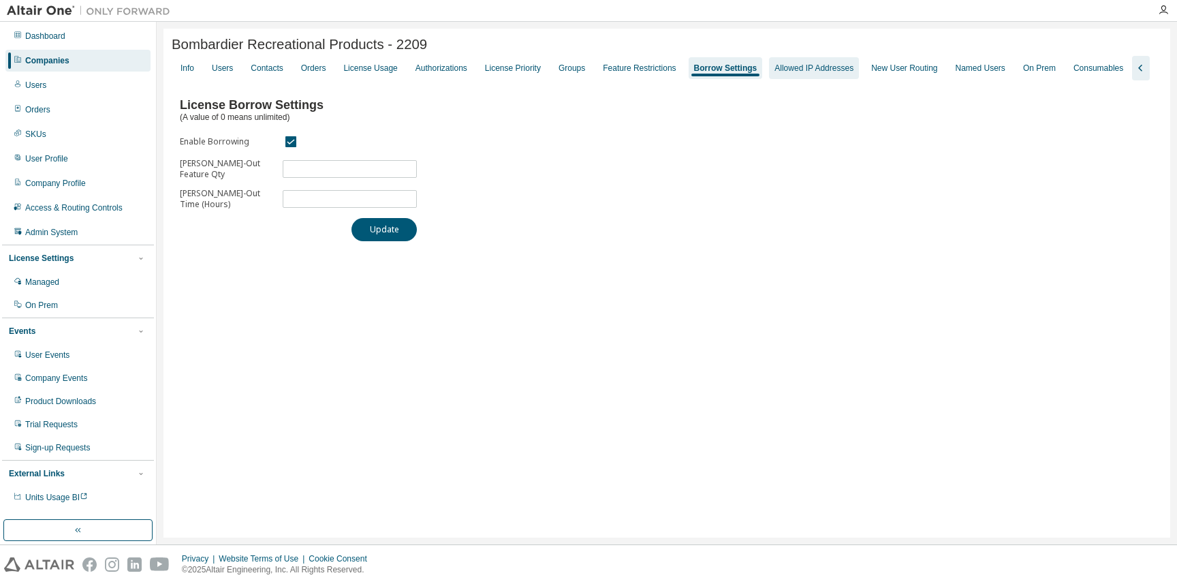
click at [821, 74] on div "Allowed IP Addresses" at bounding box center [813, 68] width 79 height 11
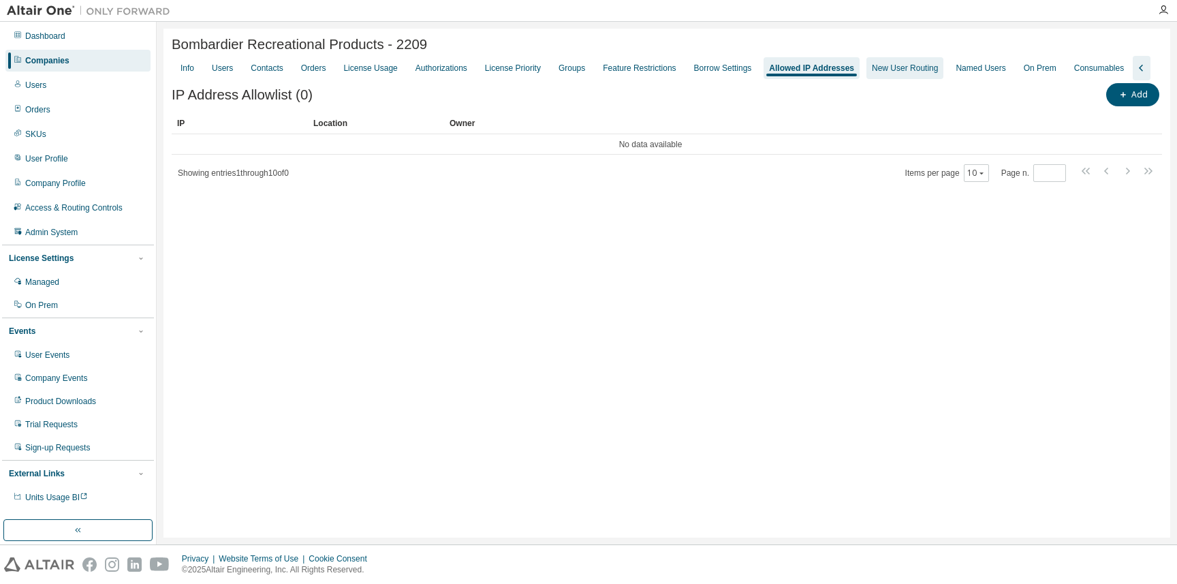
click at [932, 67] on div "New User Routing" at bounding box center [905, 68] width 66 height 11
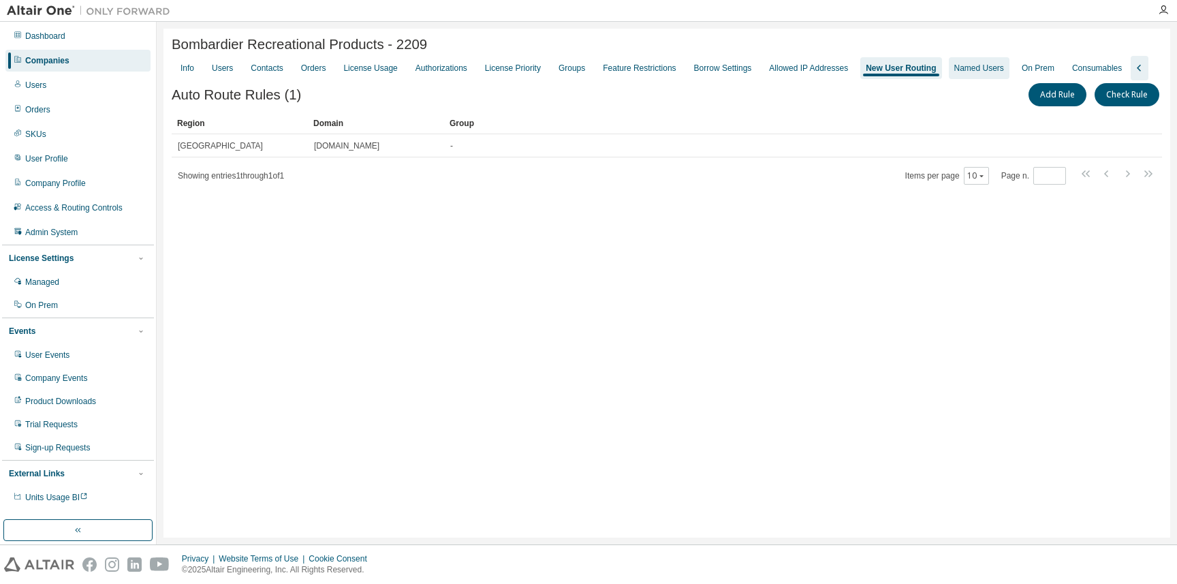
click at [1004, 71] on div "Named Users" at bounding box center [979, 68] width 50 height 11
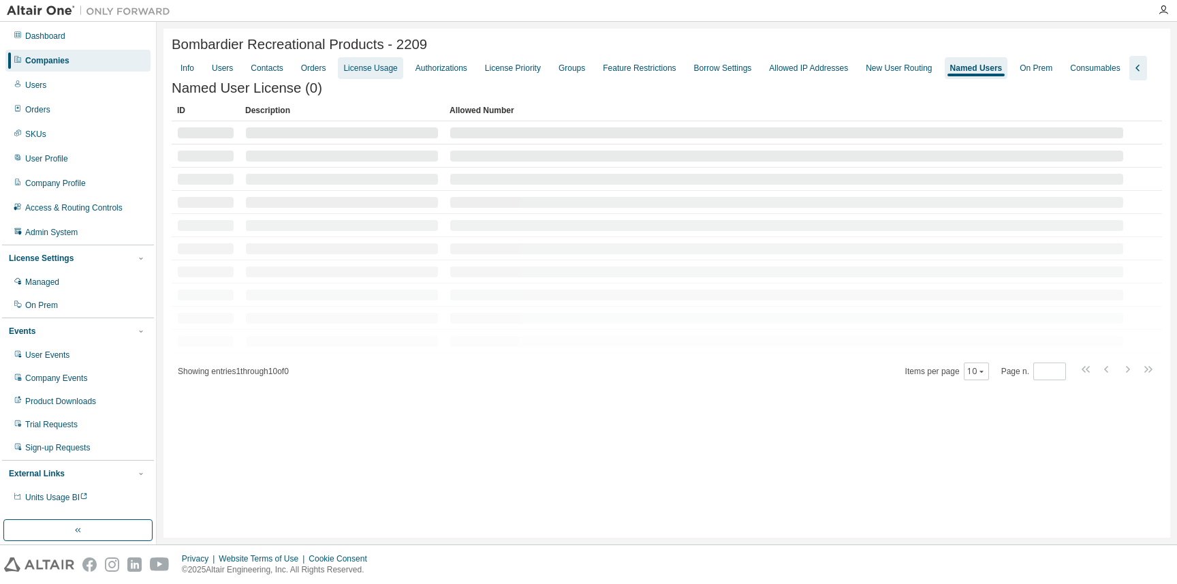
click at [371, 66] on div "License Usage" at bounding box center [370, 68] width 54 height 11
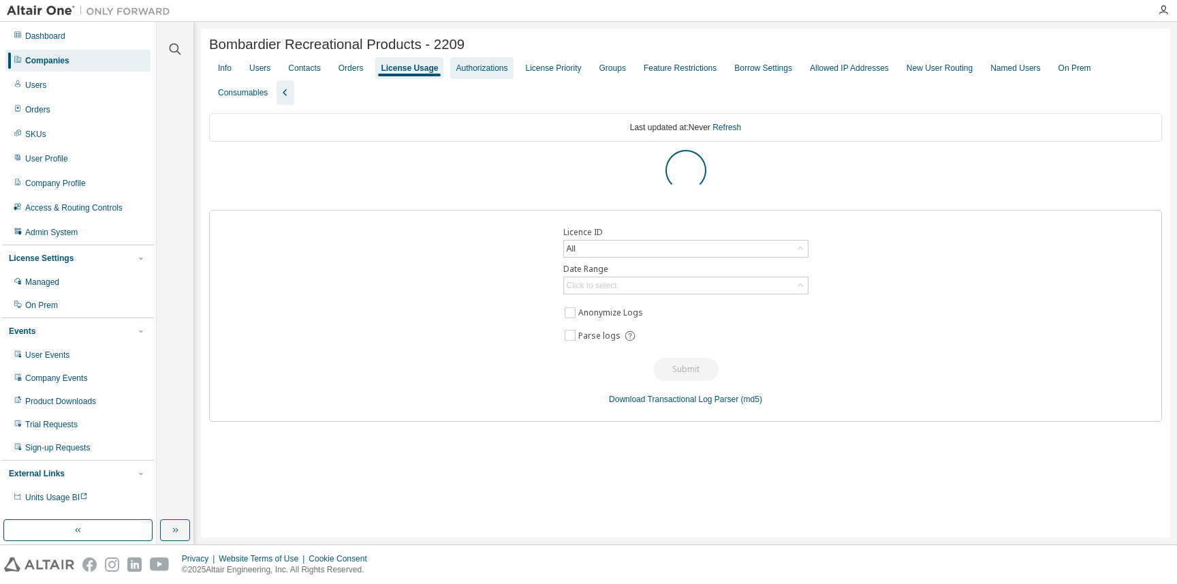
click at [478, 61] on div "Authorizations" at bounding box center [481, 68] width 63 height 22
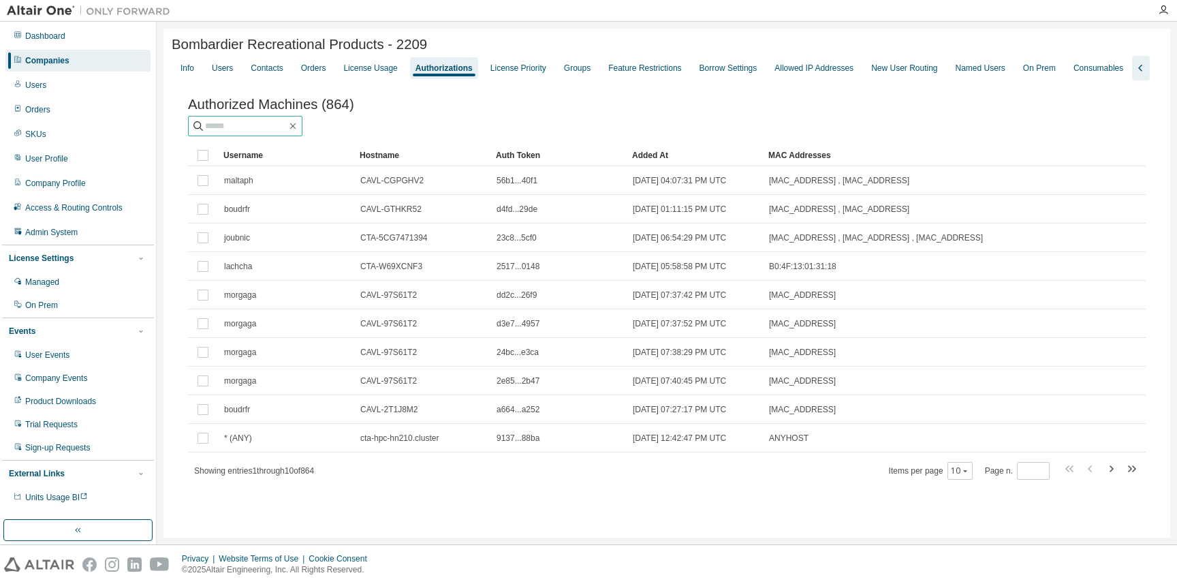
click at [269, 133] on input "text" at bounding box center [246, 126] width 82 height 14
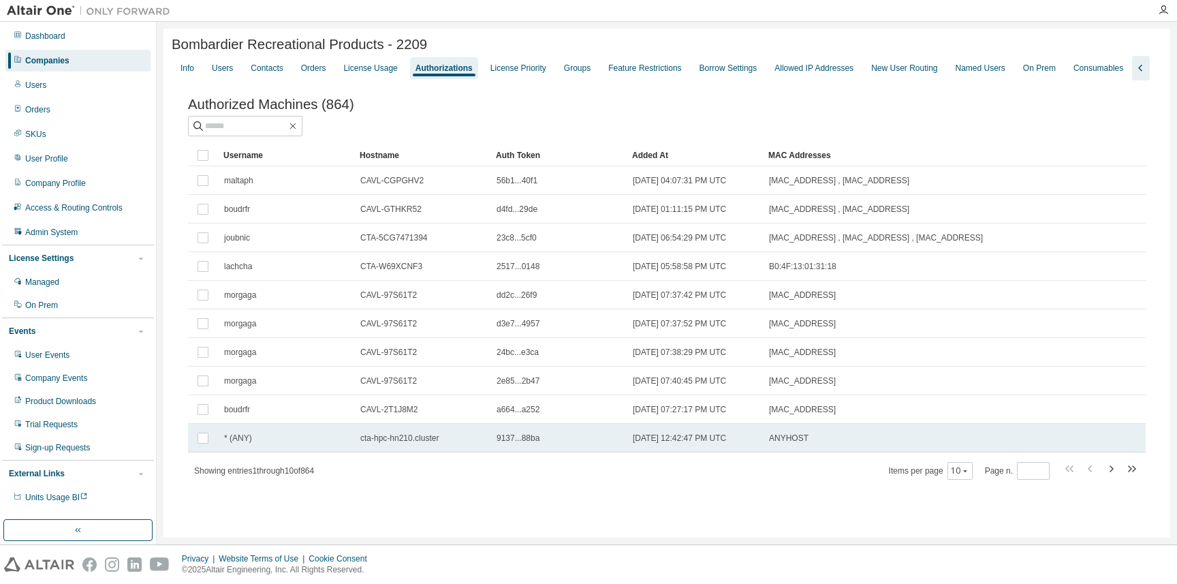
click at [317, 443] on div "* (ANY)" at bounding box center [286, 438] width 124 height 11
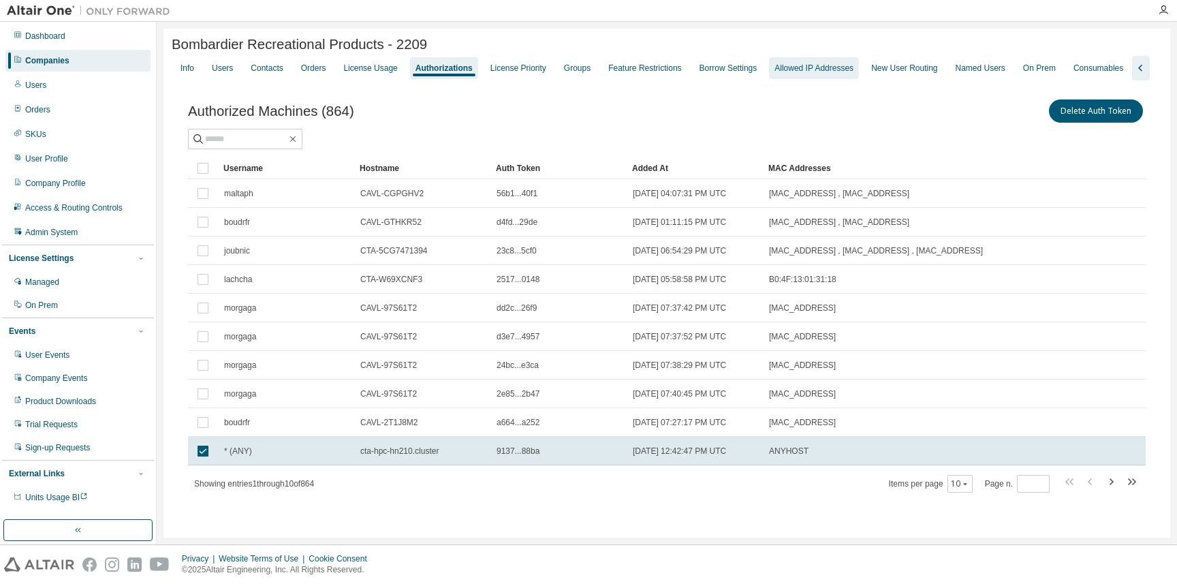
click at [799, 66] on div "Allowed IP Addresses" at bounding box center [813, 68] width 79 height 11
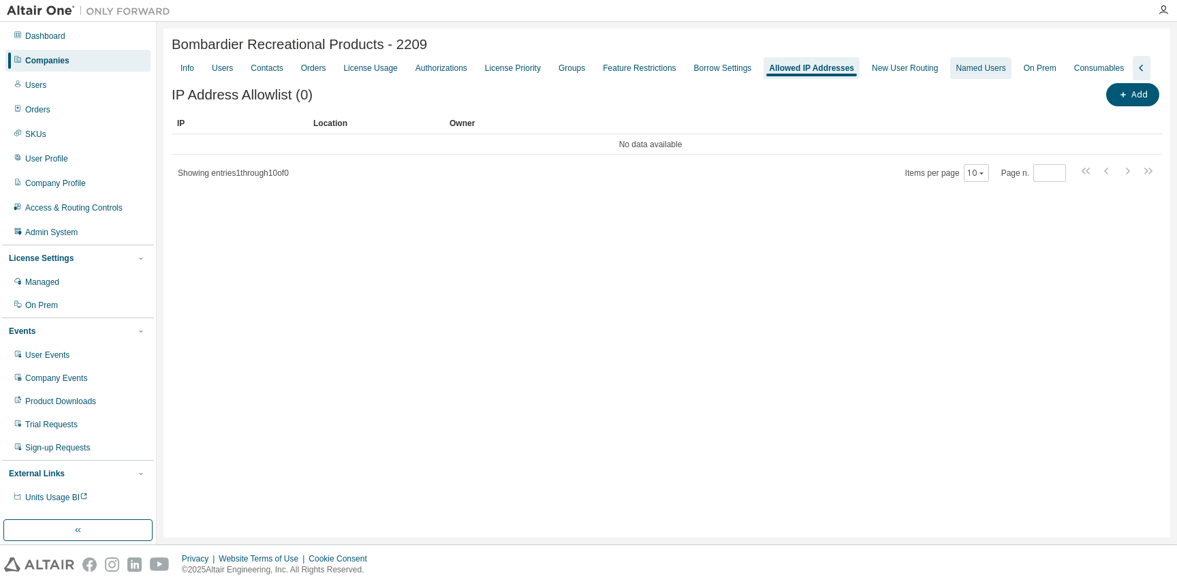
click at [999, 67] on div "Named Users" at bounding box center [981, 68] width 50 height 11
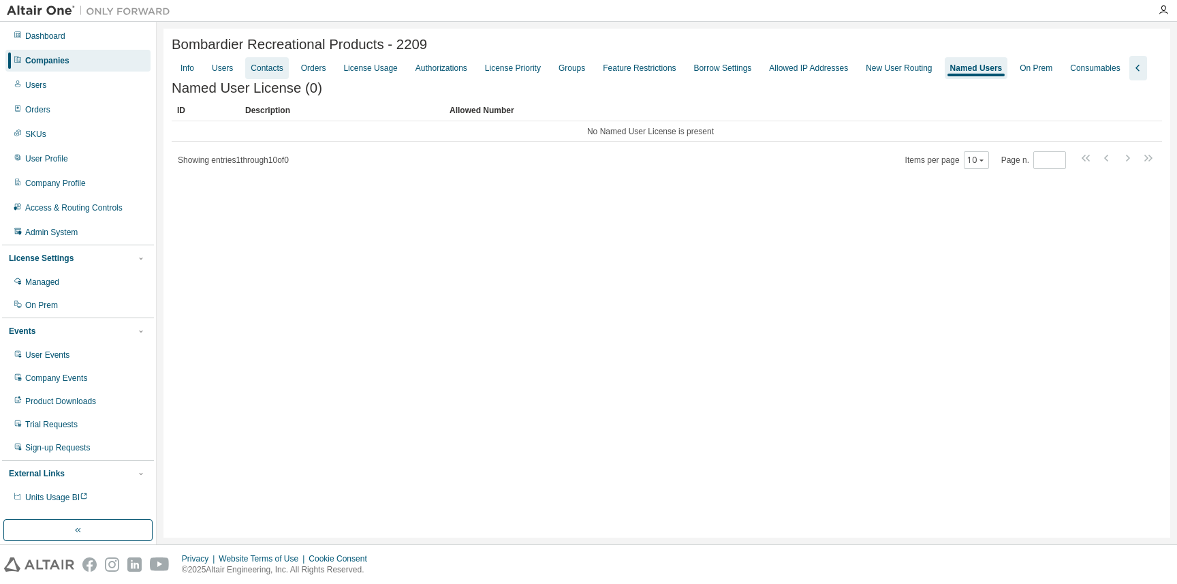
click at [252, 69] on div "Contacts" at bounding box center [266, 68] width 43 height 22
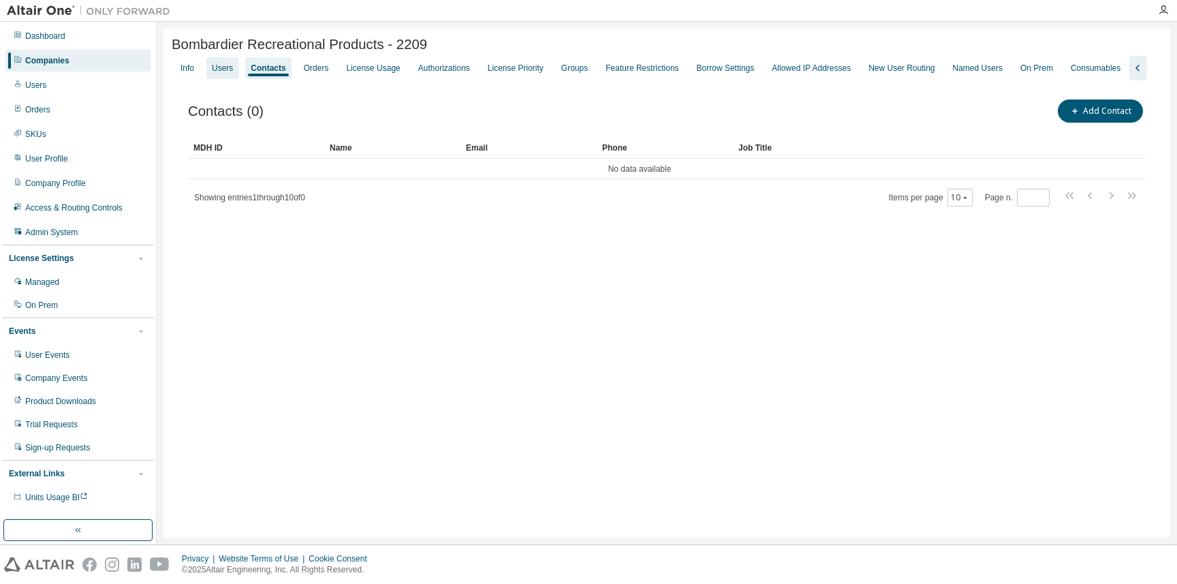
click at [224, 72] on div "Users" at bounding box center [222, 68] width 21 height 11
